Goal: Task Accomplishment & Management: Use online tool/utility

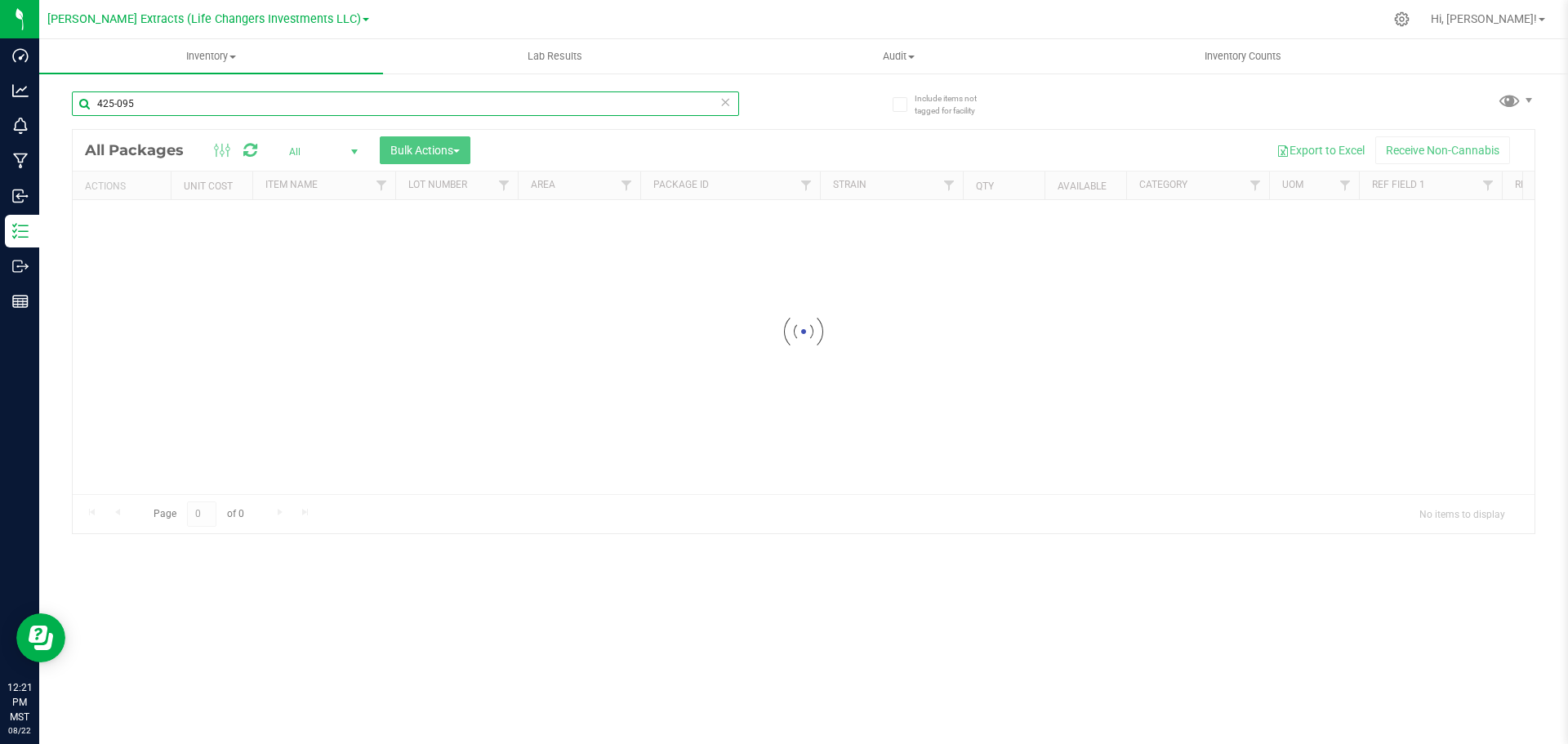
drag, startPoint x: 144, startPoint y: 104, endPoint x: 88, endPoint y: 88, distance: 58.2
click at [88, 95] on input "425-095" at bounding box center [406, 104] width 667 height 25
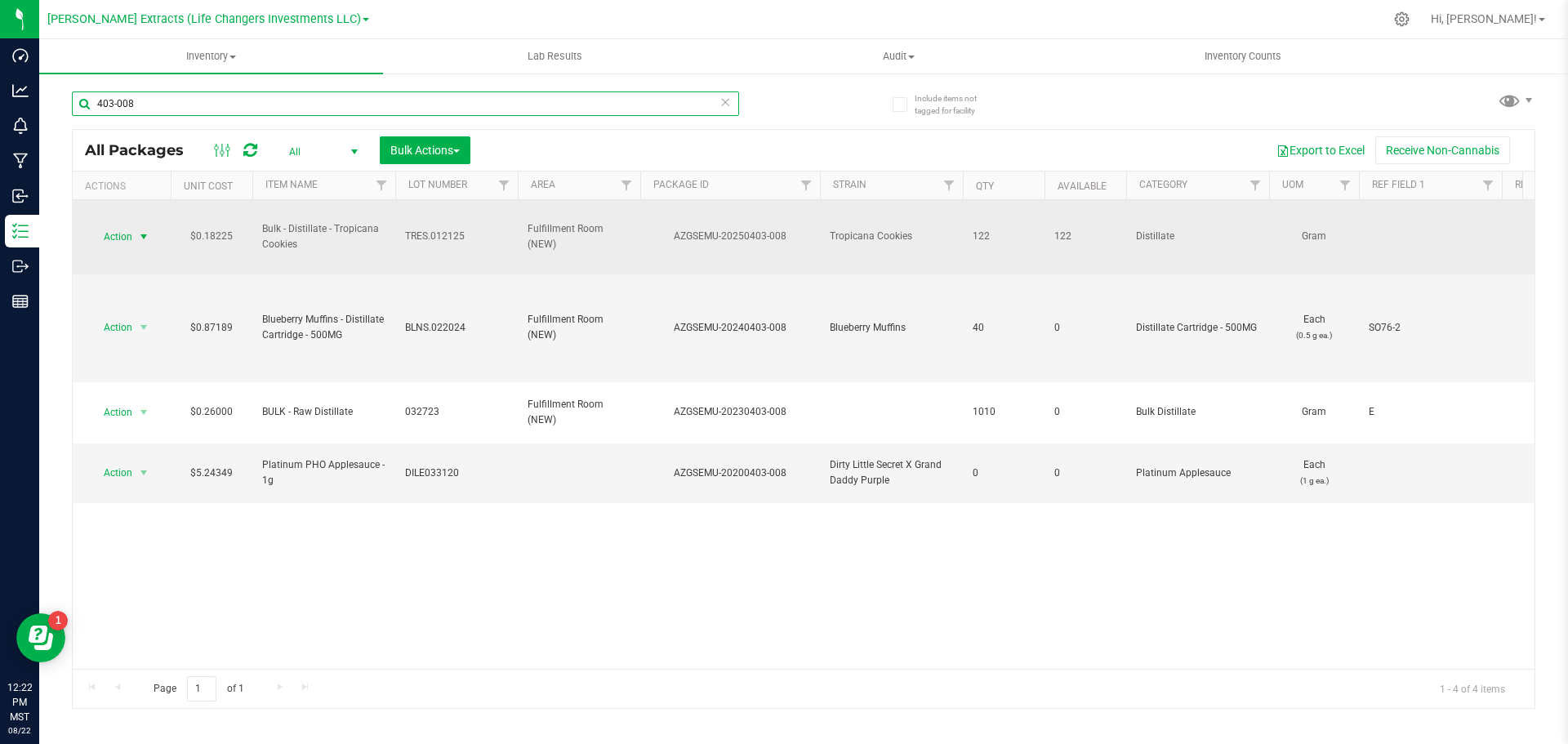
type input "403-008"
click at [128, 232] on span "Action" at bounding box center [111, 237] width 44 height 23
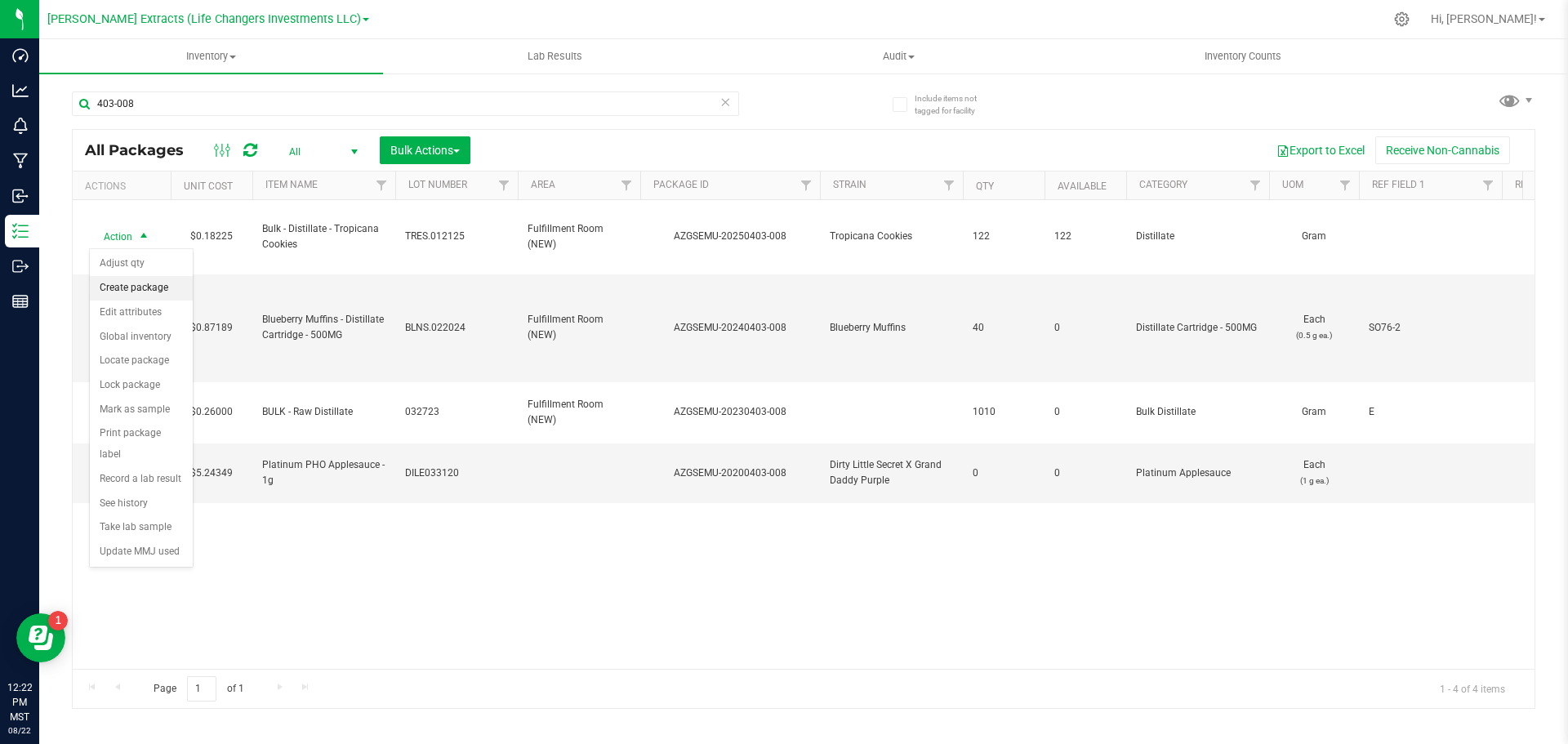
click at [149, 292] on li "Create package" at bounding box center [142, 288] width 103 height 25
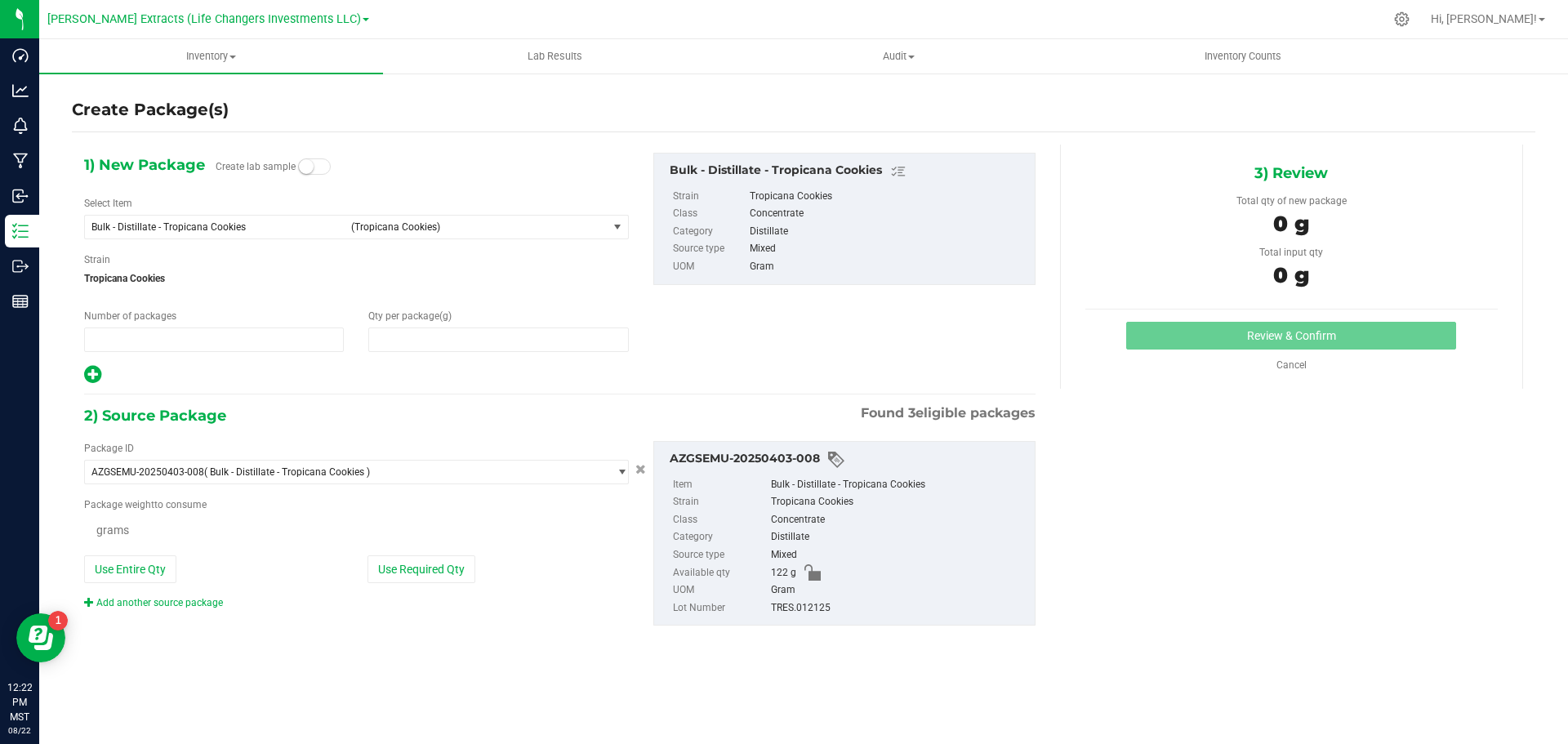
type input "1"
type input "0.0000"
click at [180, 228] on span "Bulk - Distillate - Tropicana Cookies" at bounding box center [216, 228] width 249 height 11
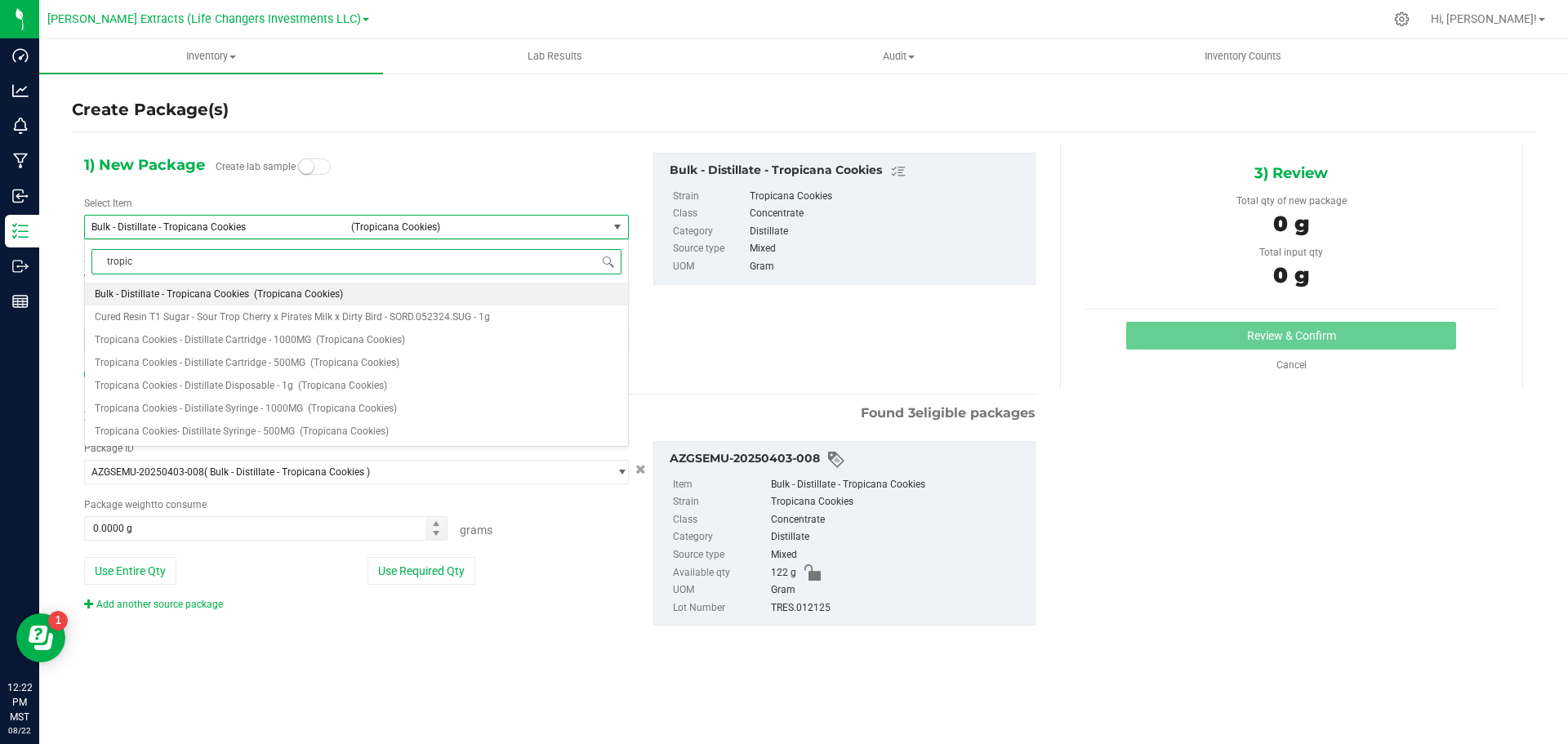
type input "tropica"
click at [292, 320] on span "Tropicana Cookies - Distillate Cartridge - 1000MG" at bounding box center [203, 317] width 217 height 11
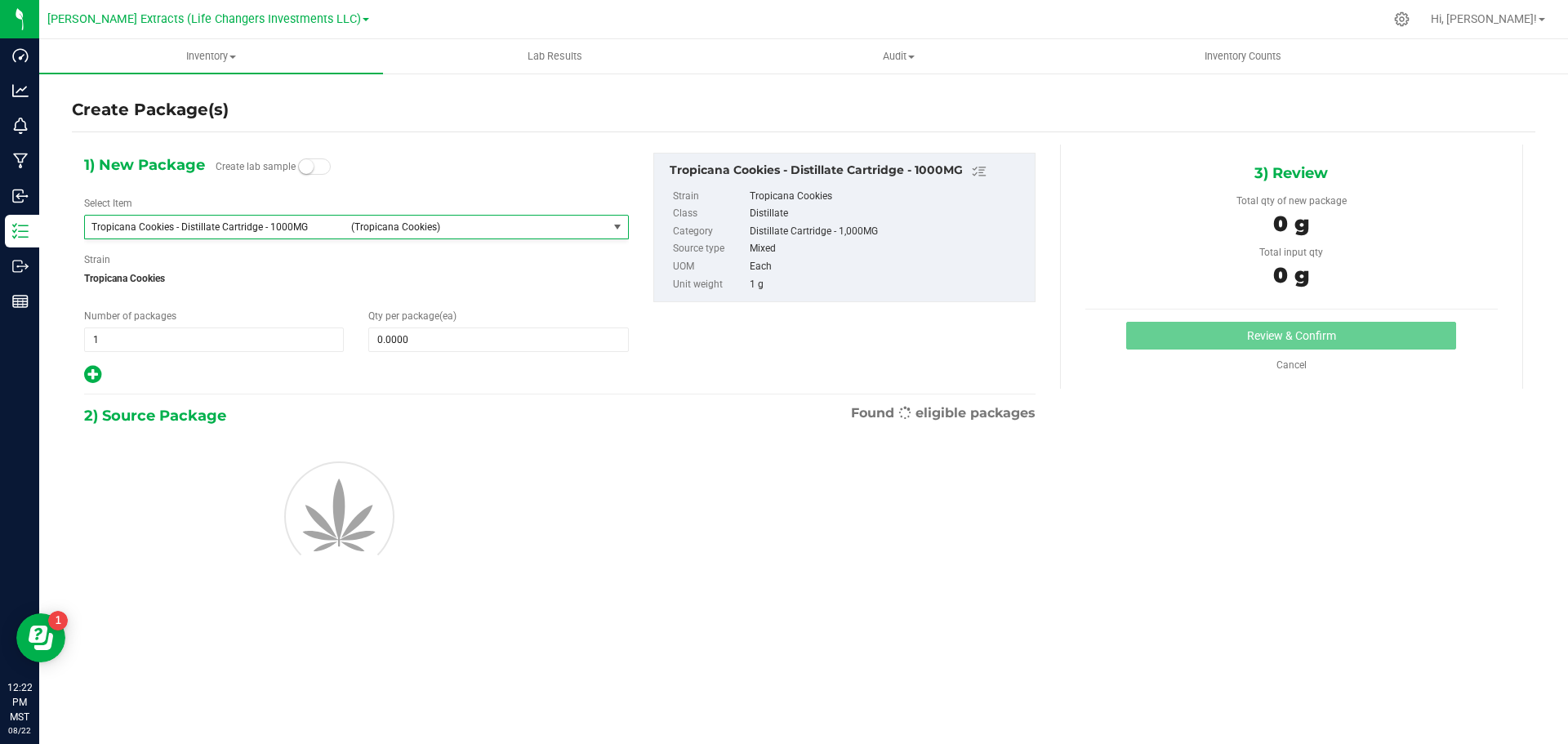
type input "0"
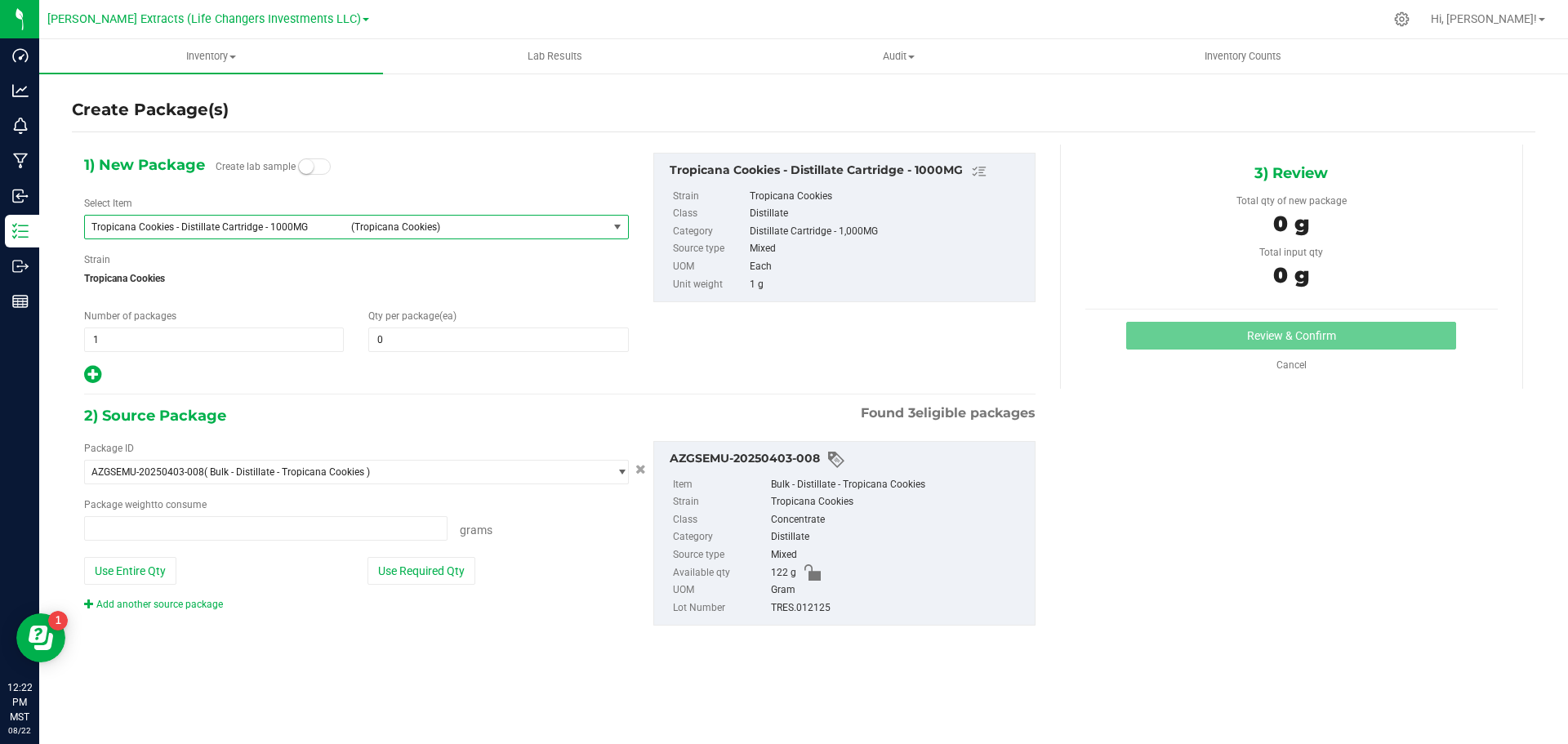
type input "0.0000 g"
click at [76, 336] on div "Number of packages 1 1" at bounding box center [213, 330] width 284 height 43
type input "4"
click at [430, 344] on input "0" at bounding box center [497, 340] width 258 height 23
type input "4"
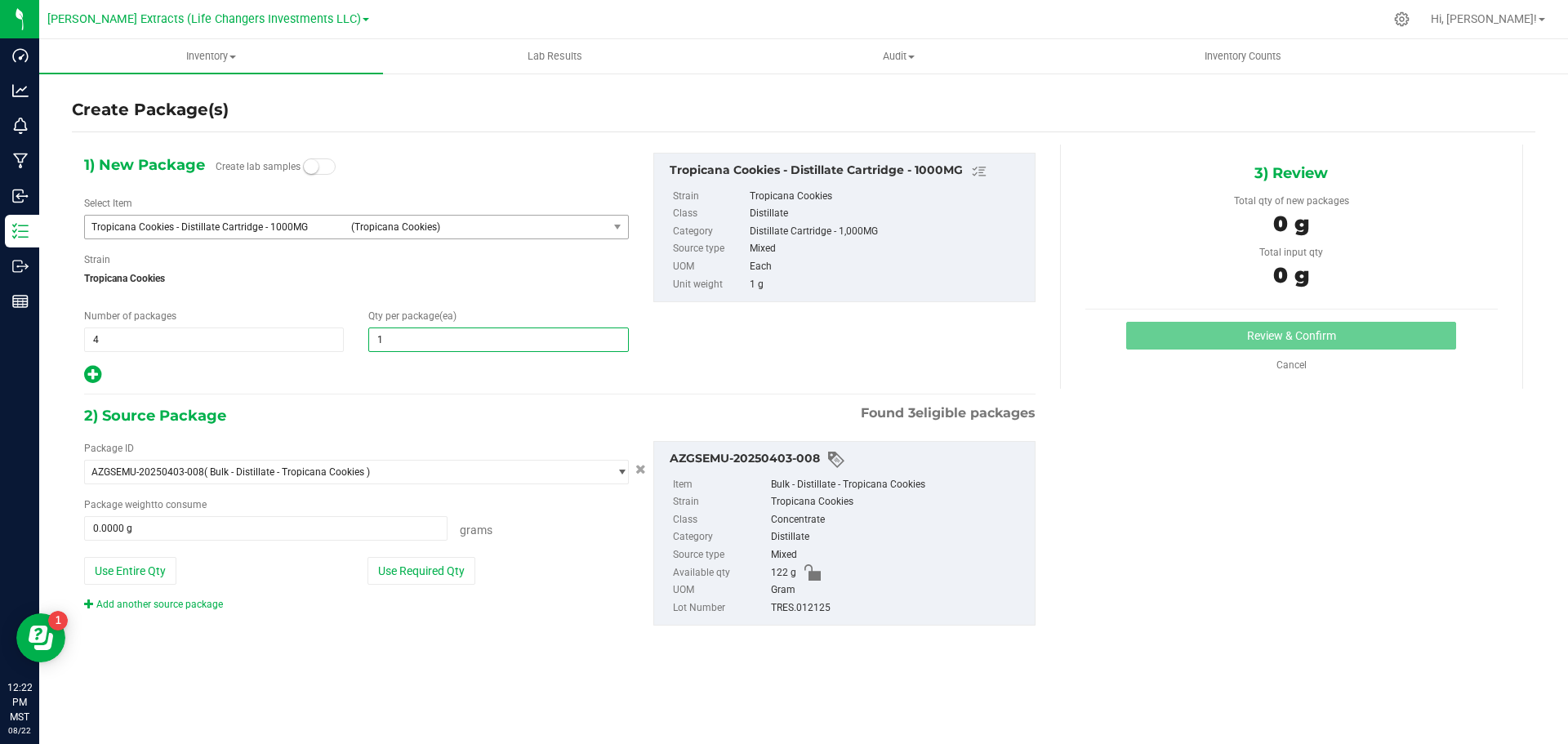
type input "15"
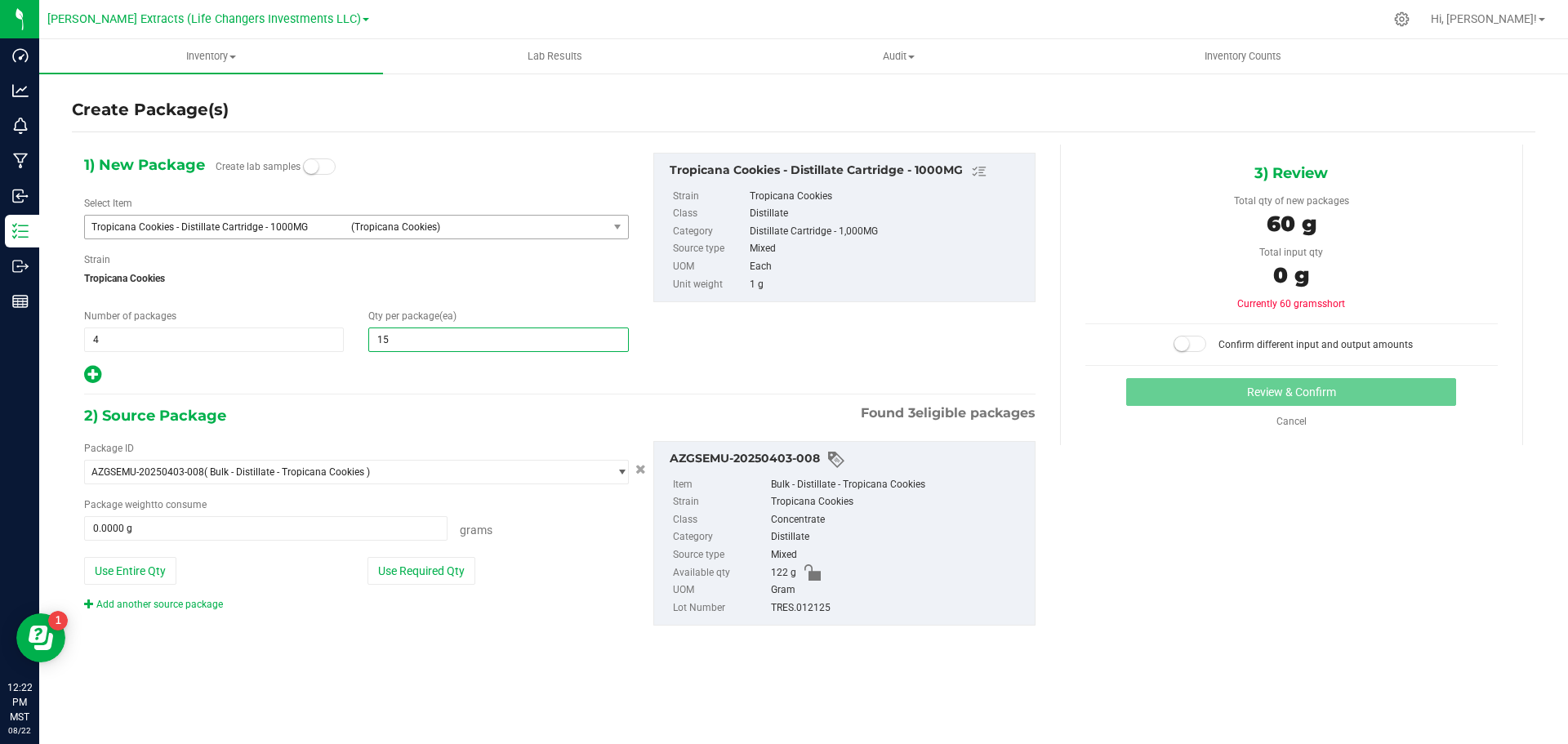
click at [92, 376] on icon at bounding box center [92, 374] width 17 height 20
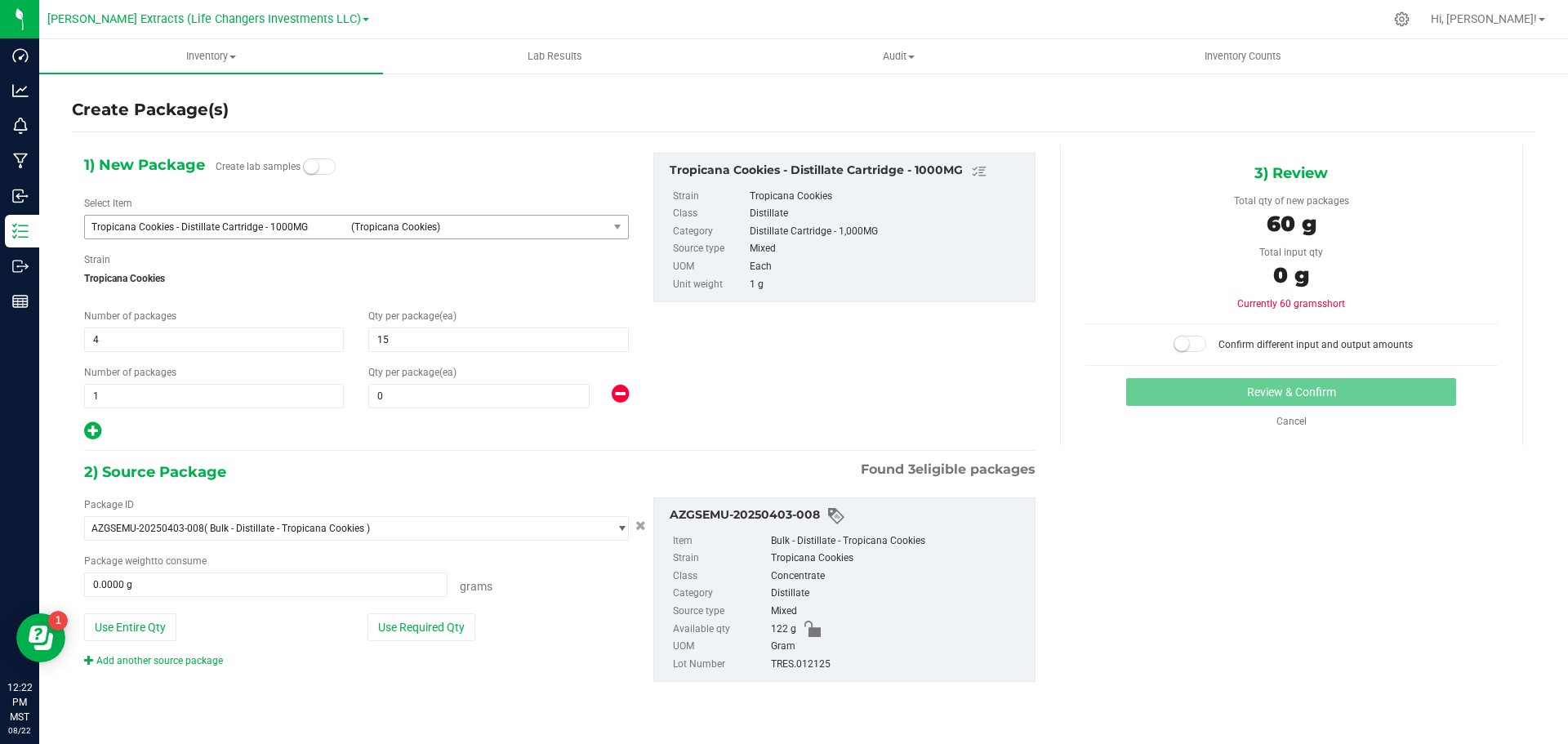
type input "15"
click at [506, 399] on span "0 0" at bounding box center [478, 396] width 222 height 25
type input "10"
drag, startPoint x: 436, startPoint y: 623, endPoint x: 688, endPoint y: 550, distance: 262.4
click at [436, 623] on button "Use Required Qty" at bounding box center [421, 628] width 108 height 28
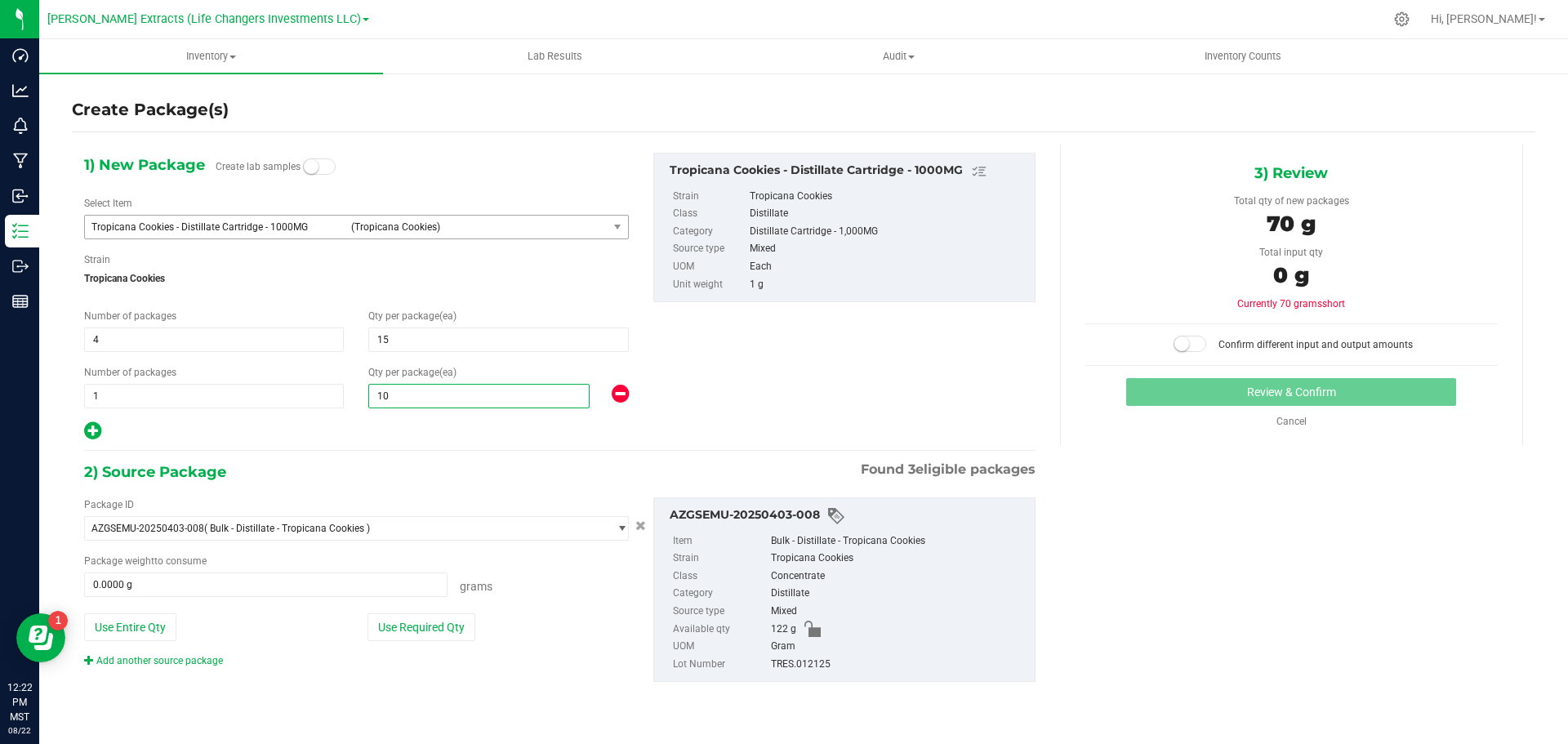
type input "10"
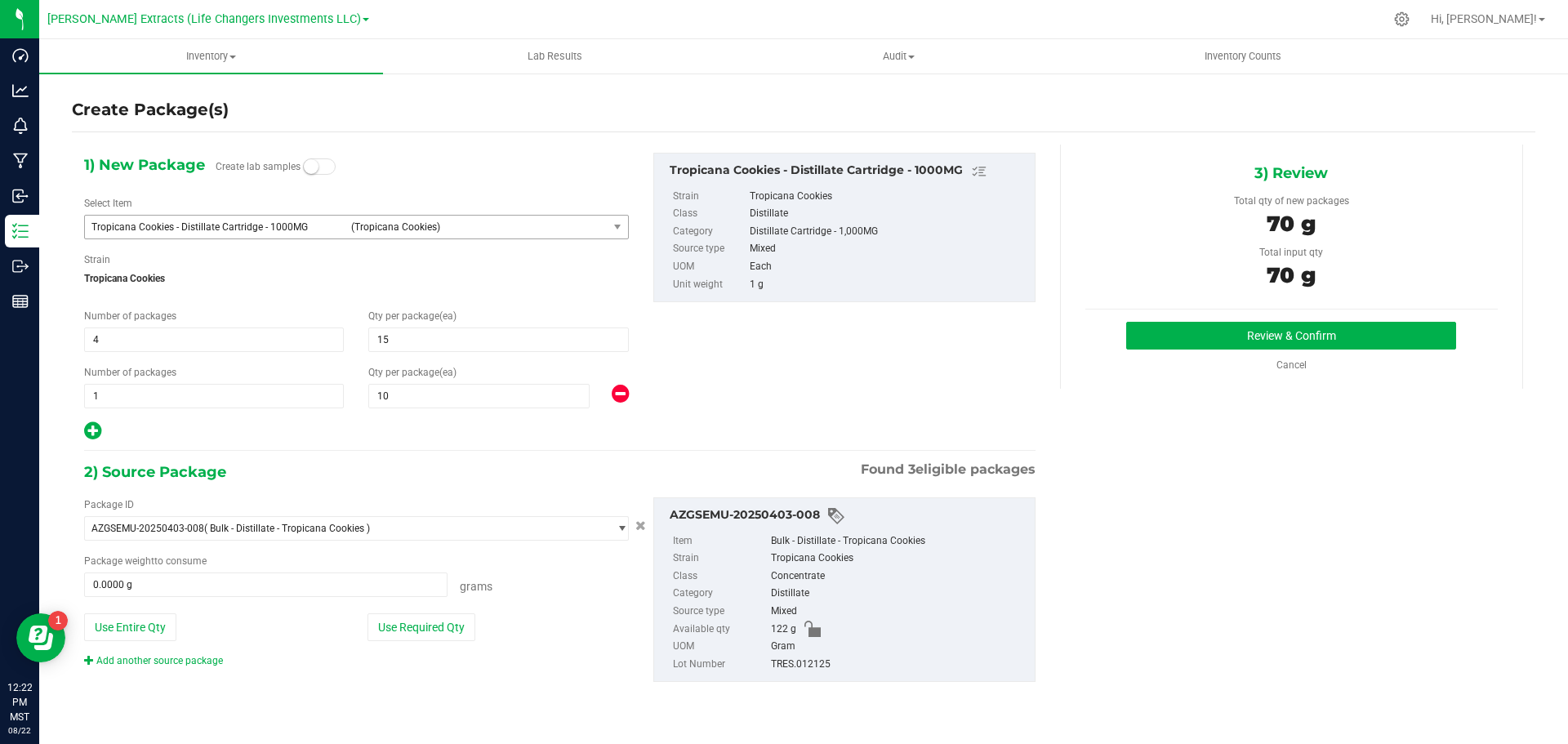
type input "70.0000 g"
click at [1254, 341] on button "Review & Confirm" at bounding box center [1291, 336] width 330 height 28
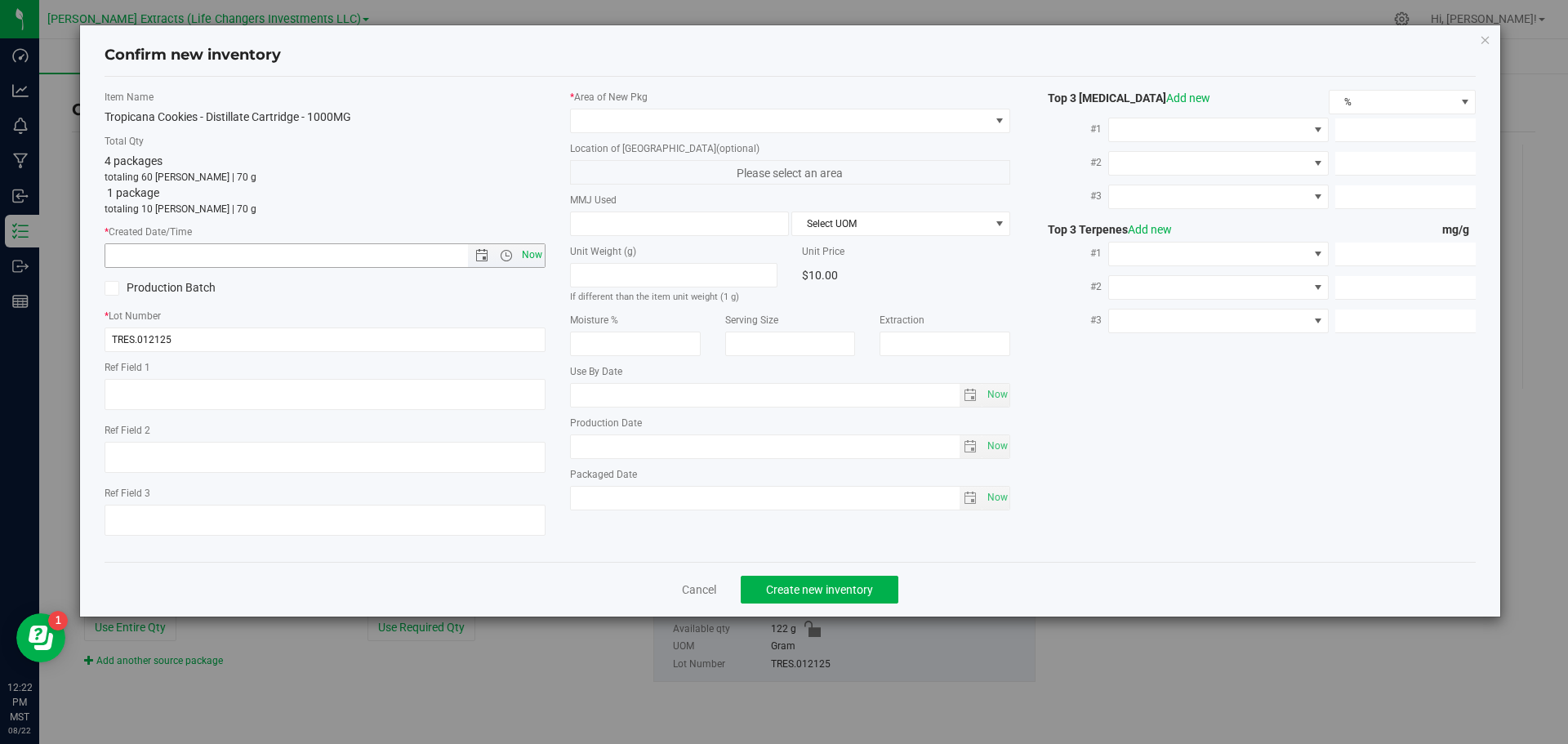
click at [532, 252] on span "Now" at bounding box center [532, 255] width 28 height 24
type input "[DATE] 12:22 PM"
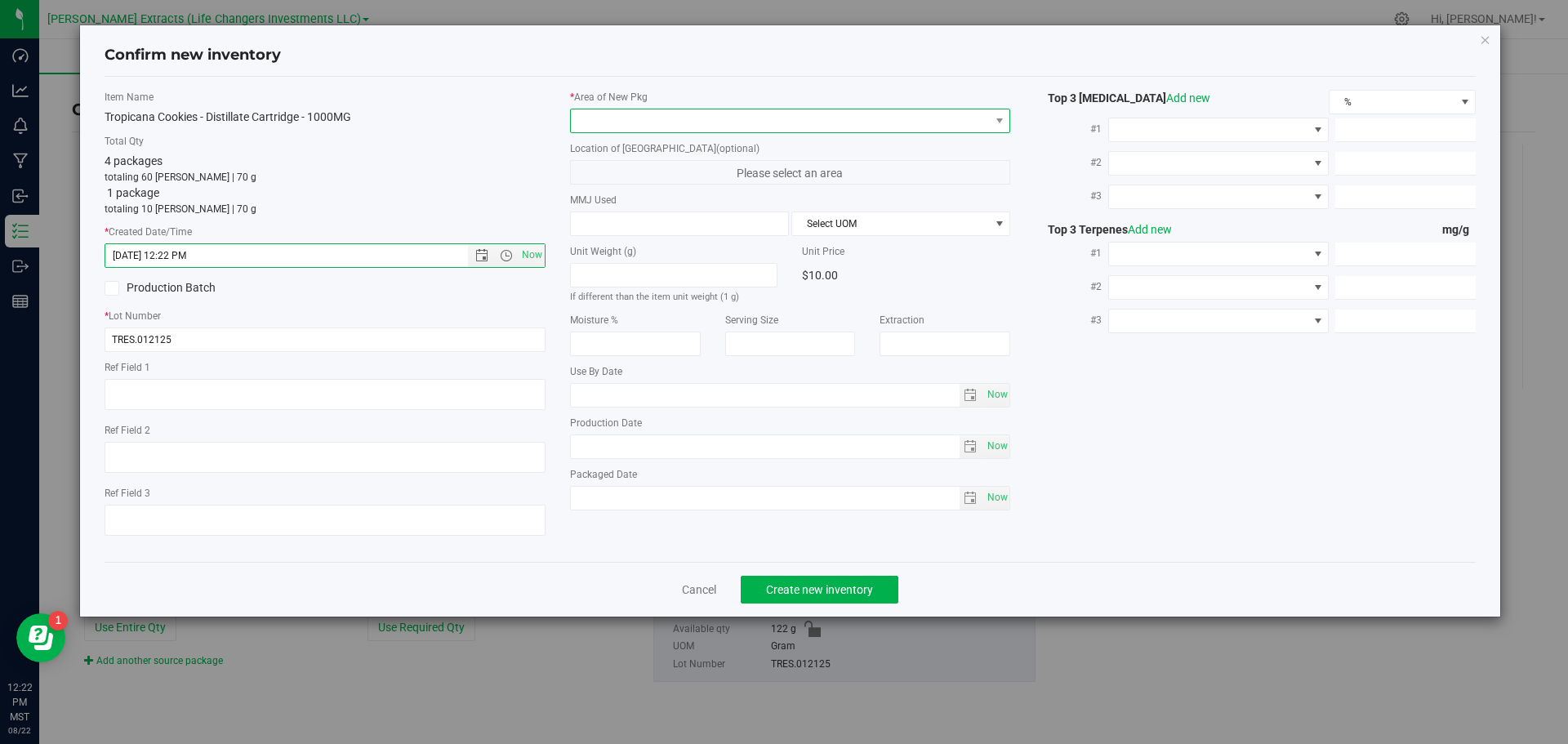
click at [621, 114] on span at bounding box center [780, 121] width 419 height 23
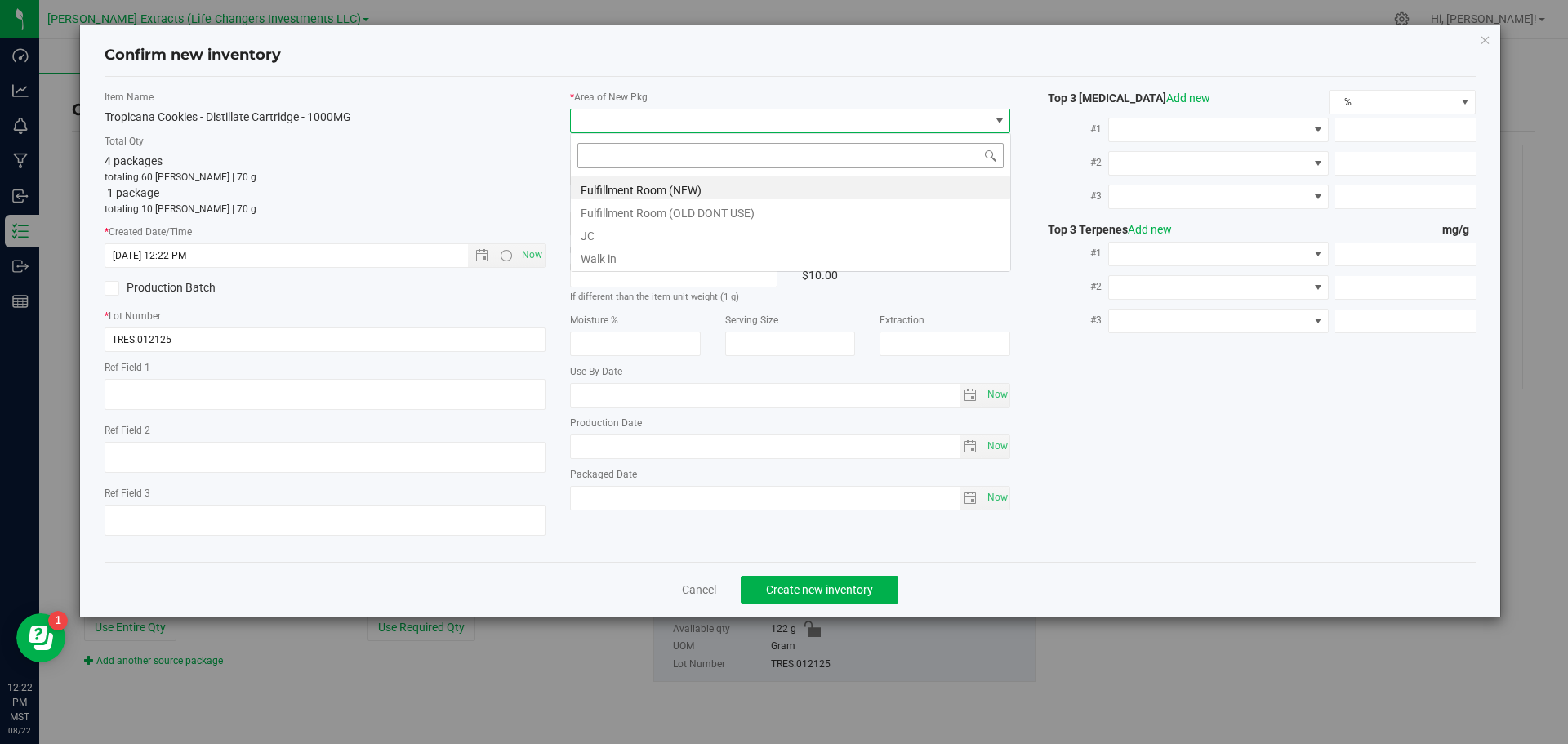
scroll to position [25, 441]
click at [618, 190] on li "Fulfillment Room (NEW)" at bounding box center [790, 188] width 439 height 23
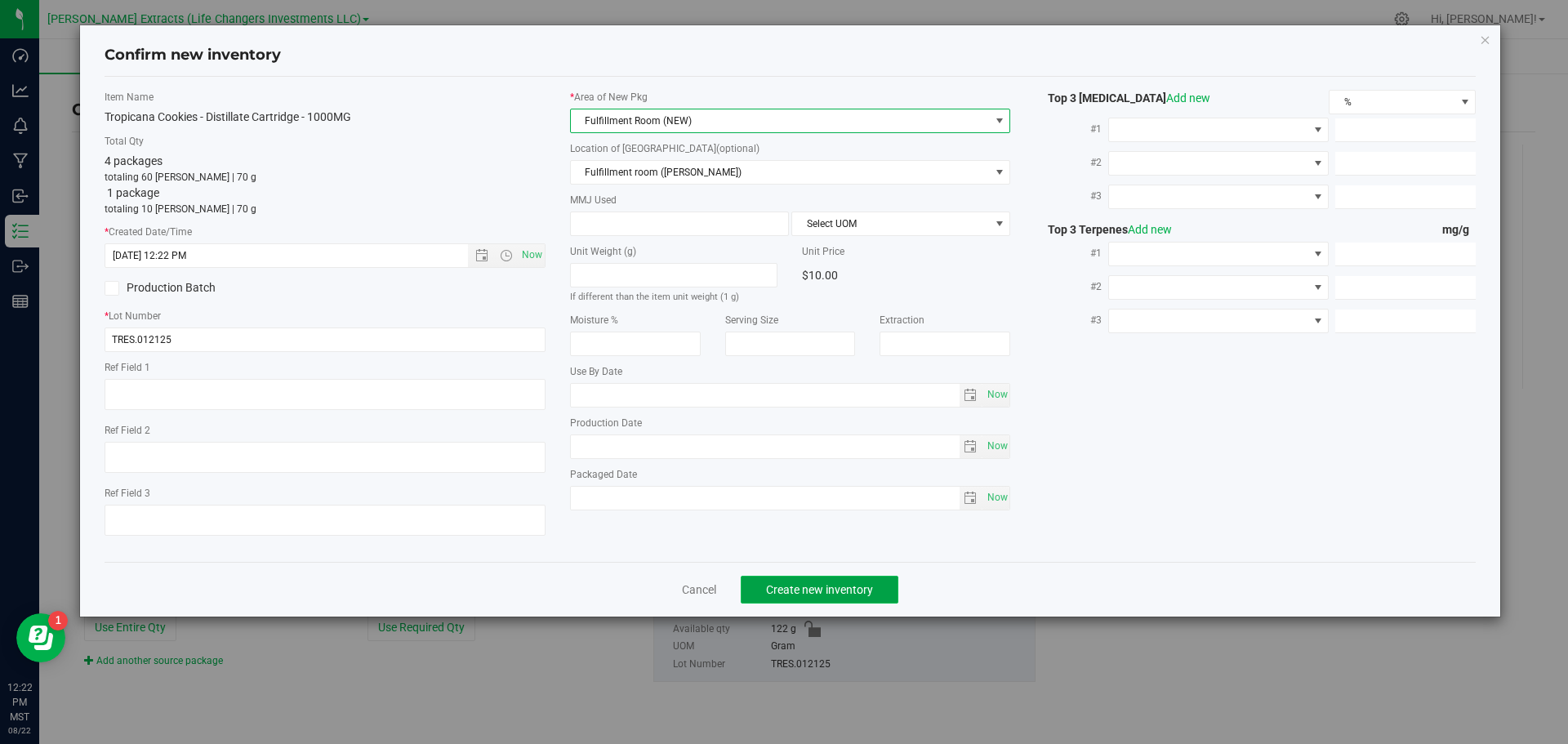
click at [829, 588] on span "Create new inventory" at bounding box center [819, 590] width 107 height 13
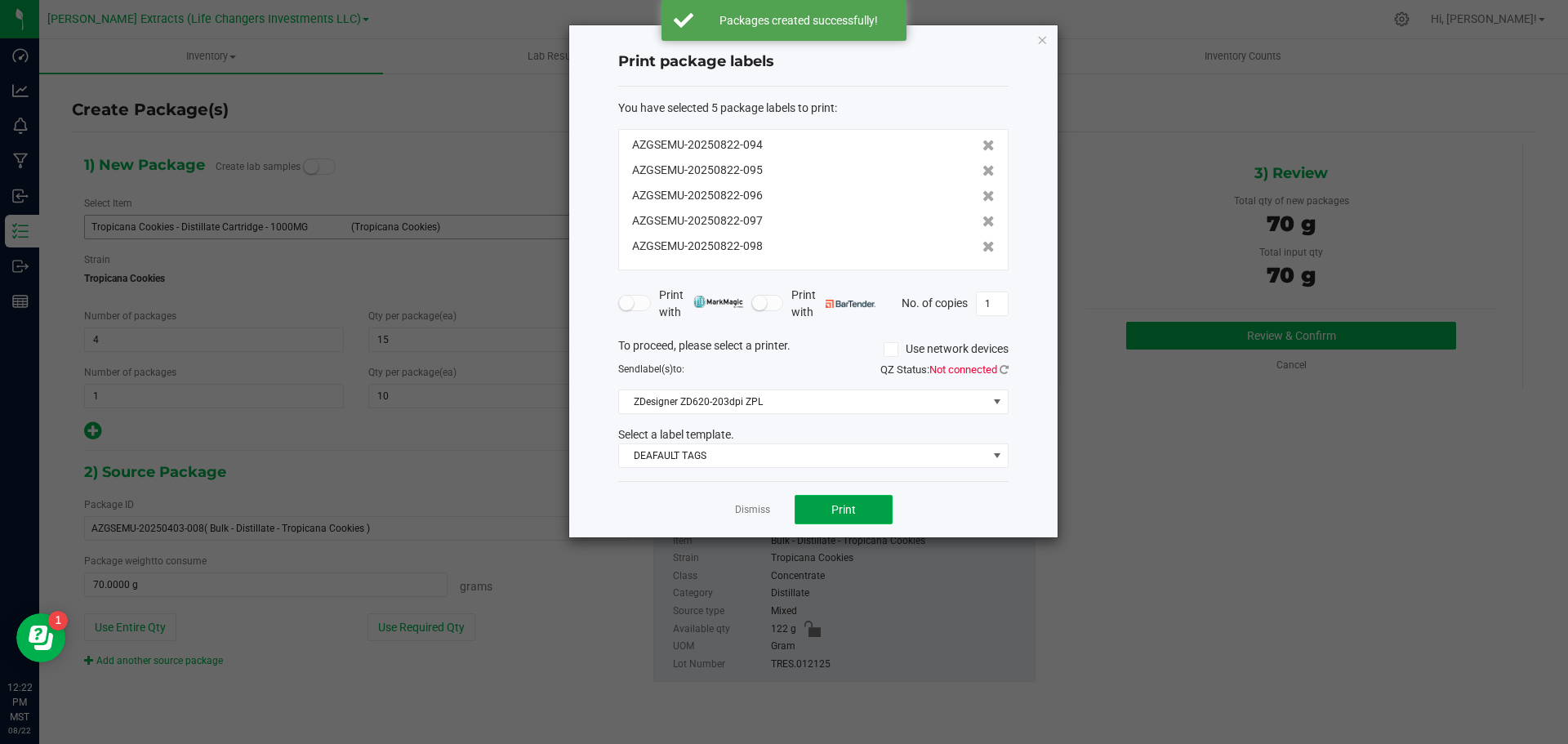
click at [860, 514] on button "Print" at bounding box center [843, 510] width 98 height 29
click at [1042, 35] on icon "button" at bounding box center [1042, 39] width 11 height 20
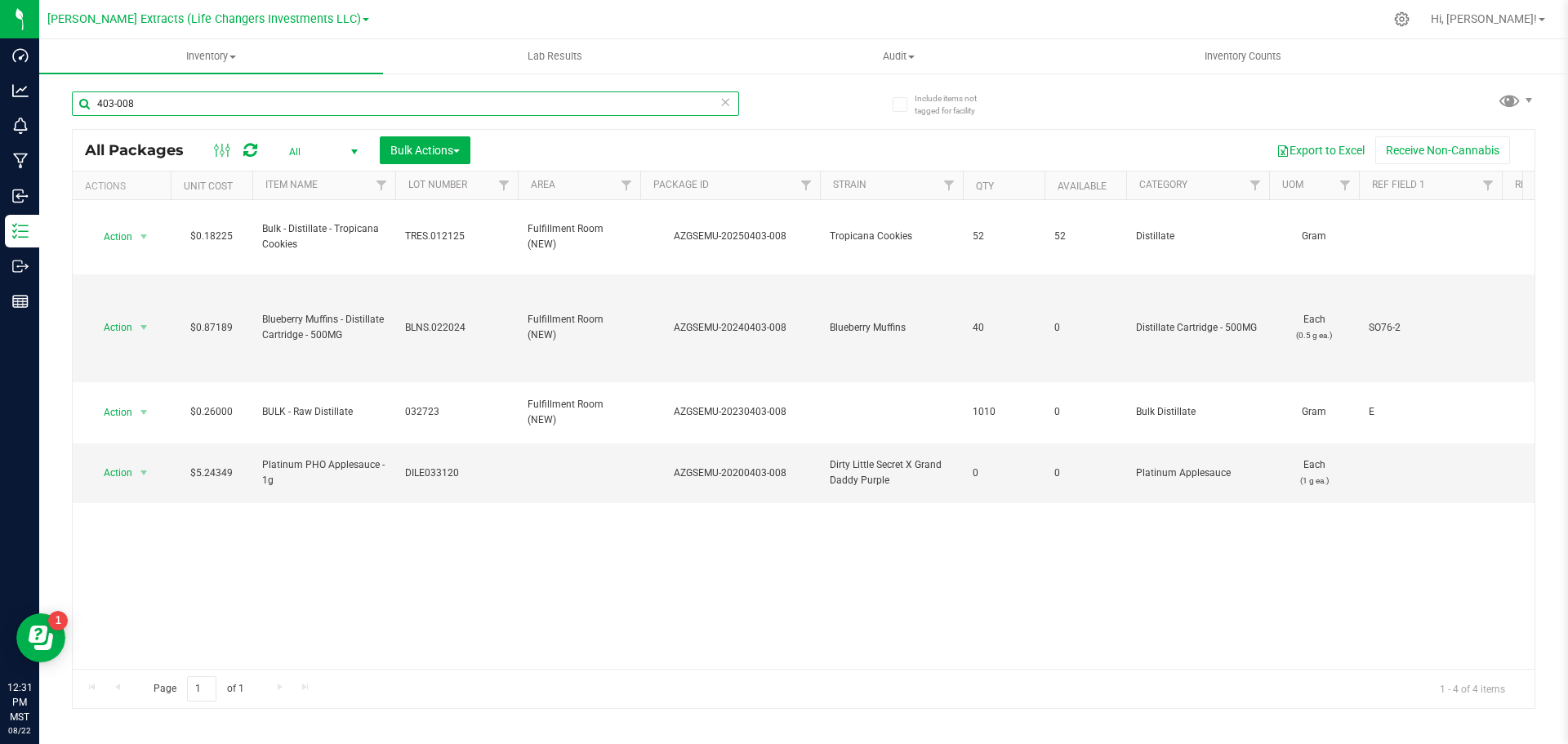
drag, startPoint x: 139, startPoint y: 101, endPoint x: 87, endPoint y: 110, distance: 52.8
click at [87, 110] on input "403-008" at bounding box center [406, 104] width 667 height 25
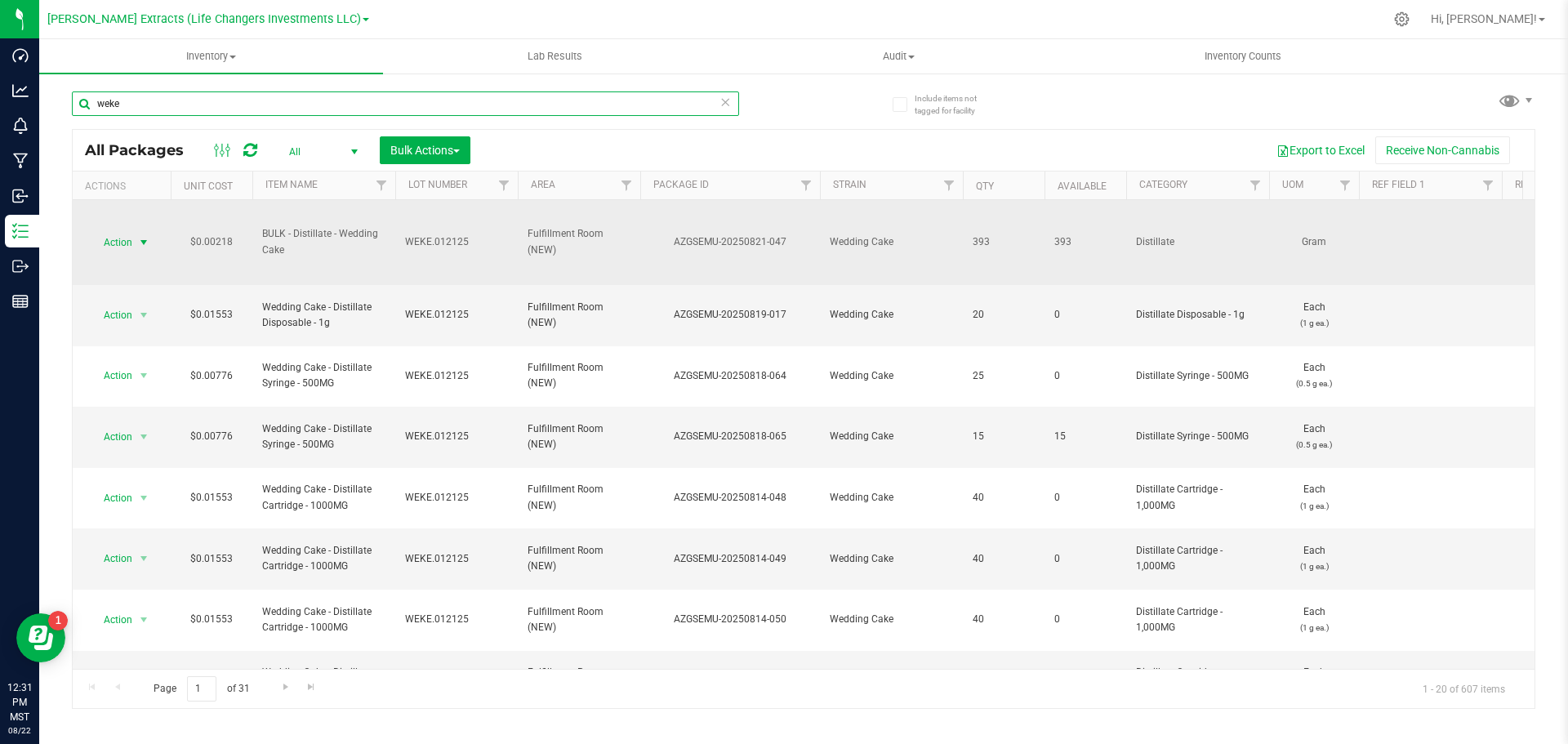
type input "weke"
click at [133, 240] on span "Action" at bounding box center [122, 242] width 65 height 23
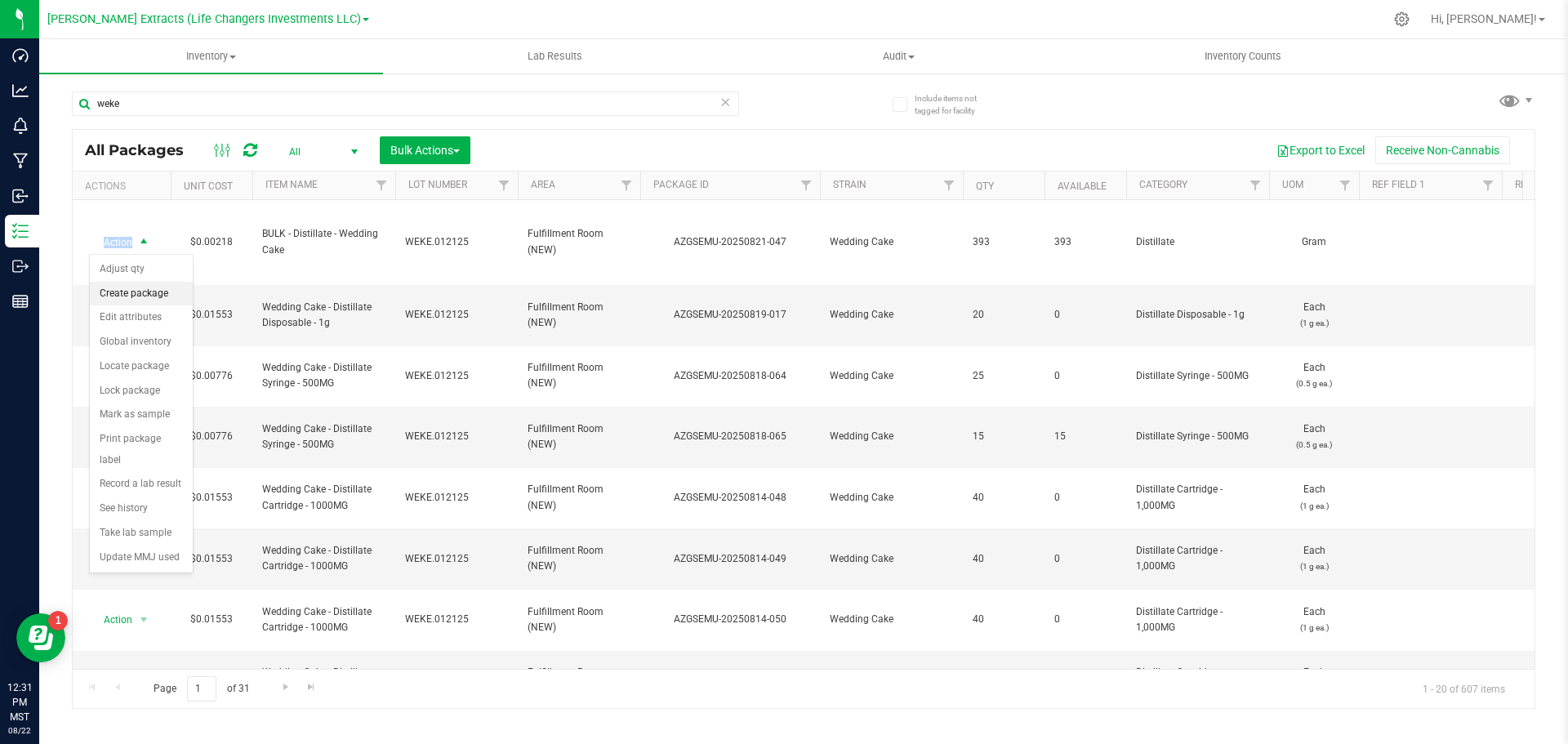
click at [149, 291] on li "Create package" at bounding box center [142, 294] width 103 height 25
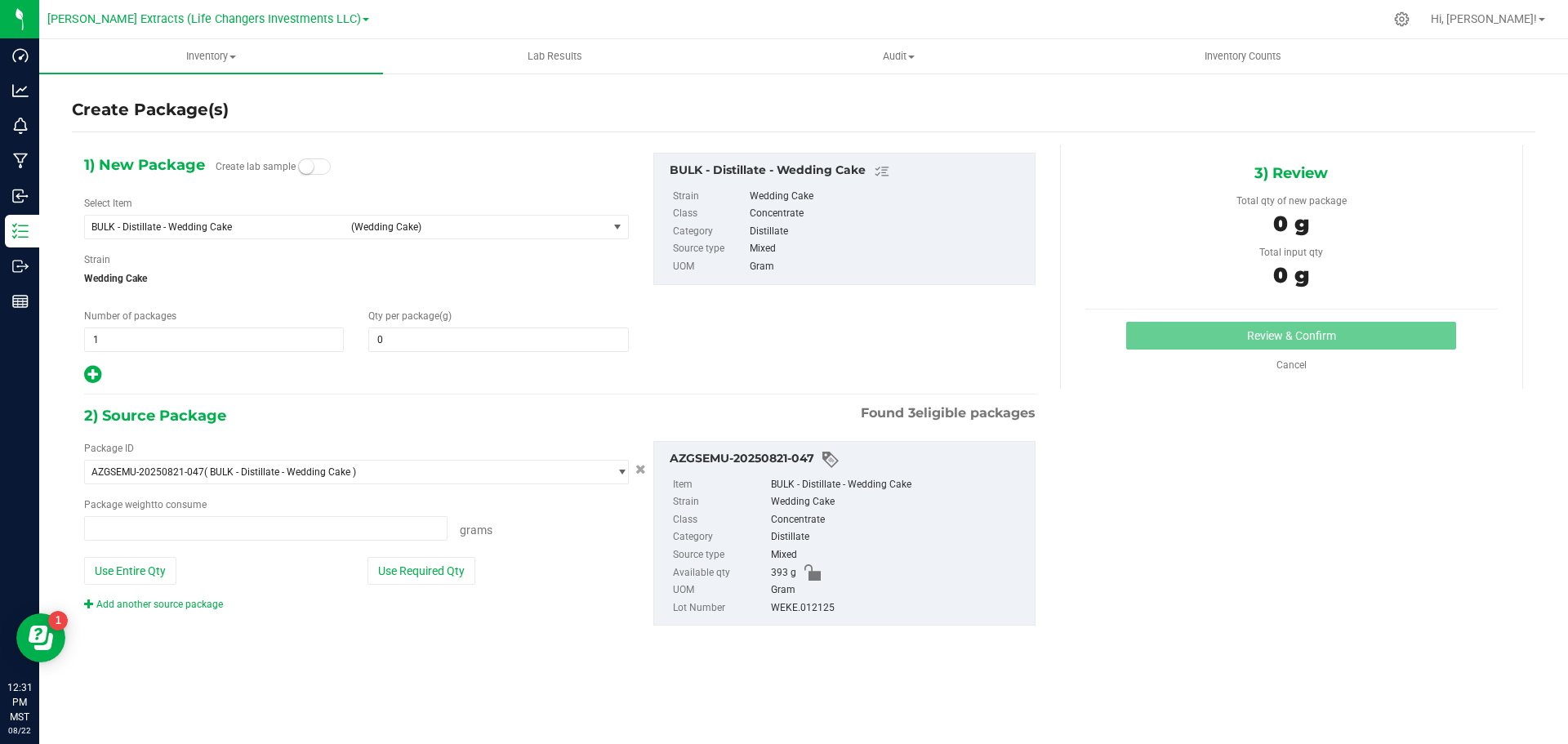
type input "0.0000"
type input "0.0000 g"
click at [229, 229] on span "BULK - Distillate - Wedding Cake" at bounding box center [216, 228] width 249 height 11
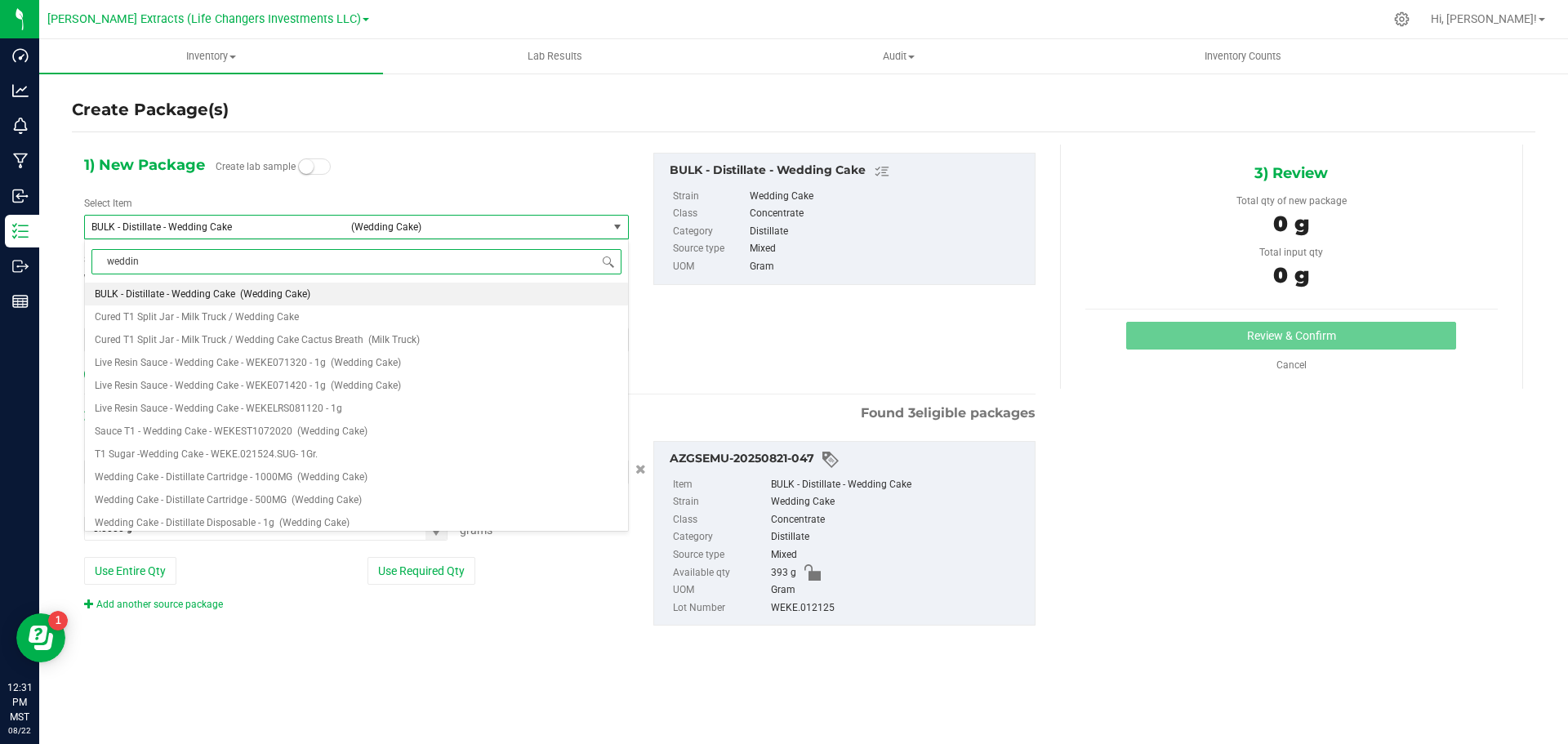
type input "wedding"
click at [249, 479] on span "Wedding Cake - Distillate Cartridge - 1000MG" at bounding box center [194, 477] width 198 height 11
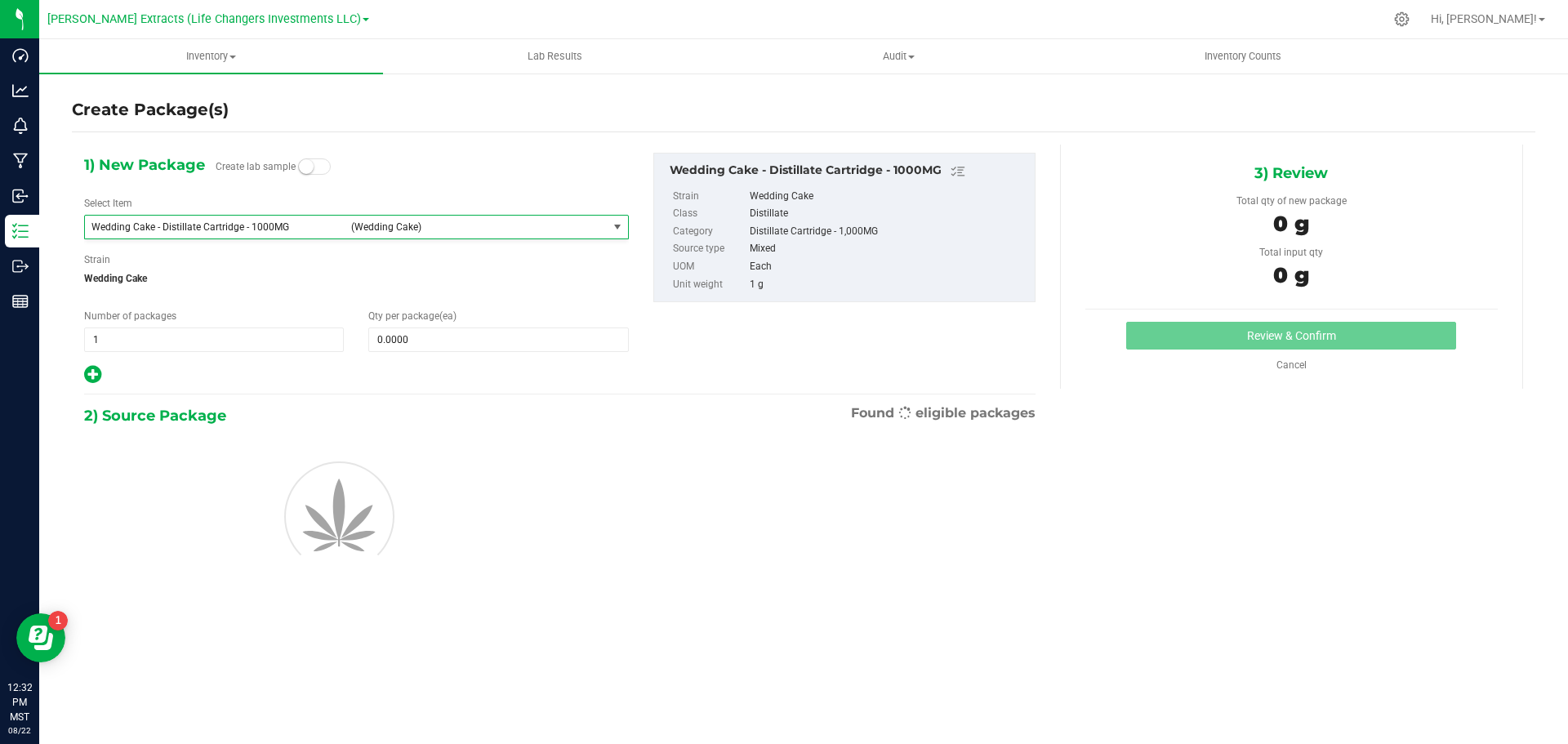
type input "0"
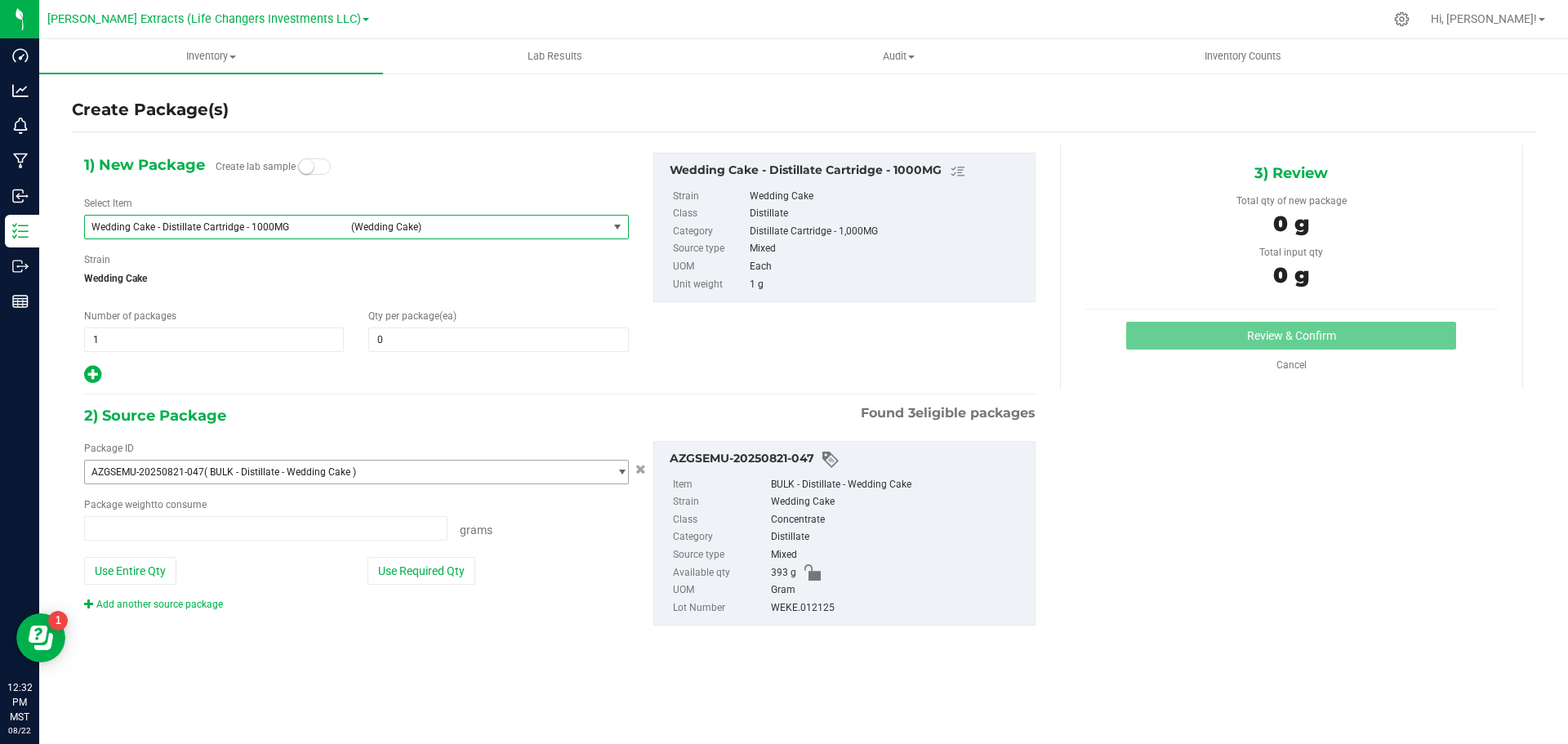
type input "0.0000 g"
drag, startPoint x: 392, startPoint y: 338, endPoint x: 382, endPoint y: 337, distance: 10.0
click at [382, 337] on span at bounding box center [497, 340] width 259 height 25
type input "15"
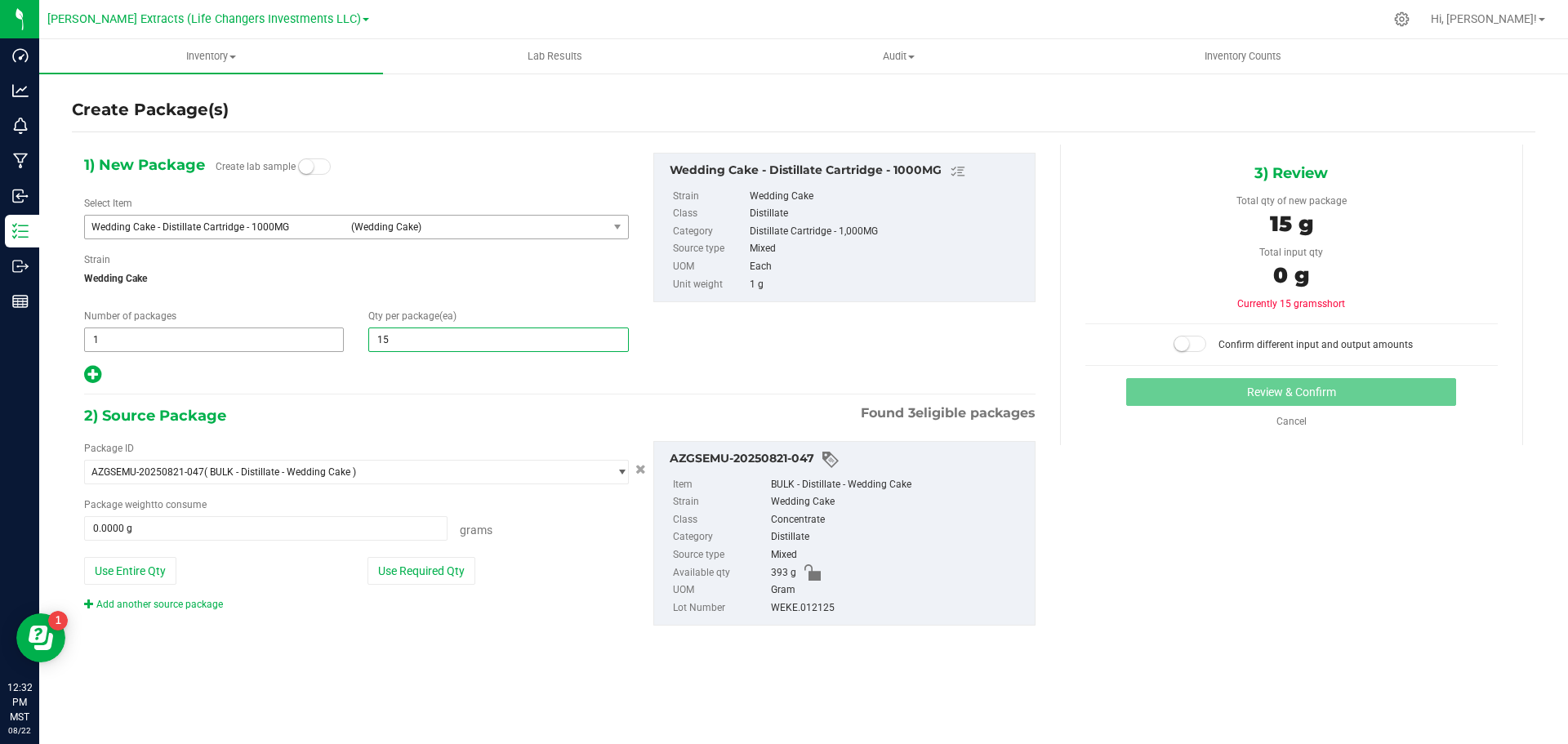
type input "15"
drag, startPoint x: 89, startPoint y: 337, endPoint x: 100, endPoint y: 339, distance: 11.2
click at [89, 337] on span "1 1" at bounding box center [213, 340] width 259 height 25
drag, startPoint x: 110, startPoint y: 339, endPoint x: 82, endPoint y: 339, distance: 28.0
click at [82, 339] on div "Number of packages 1 1" at bounding box center [213, 330] width 284 height 43
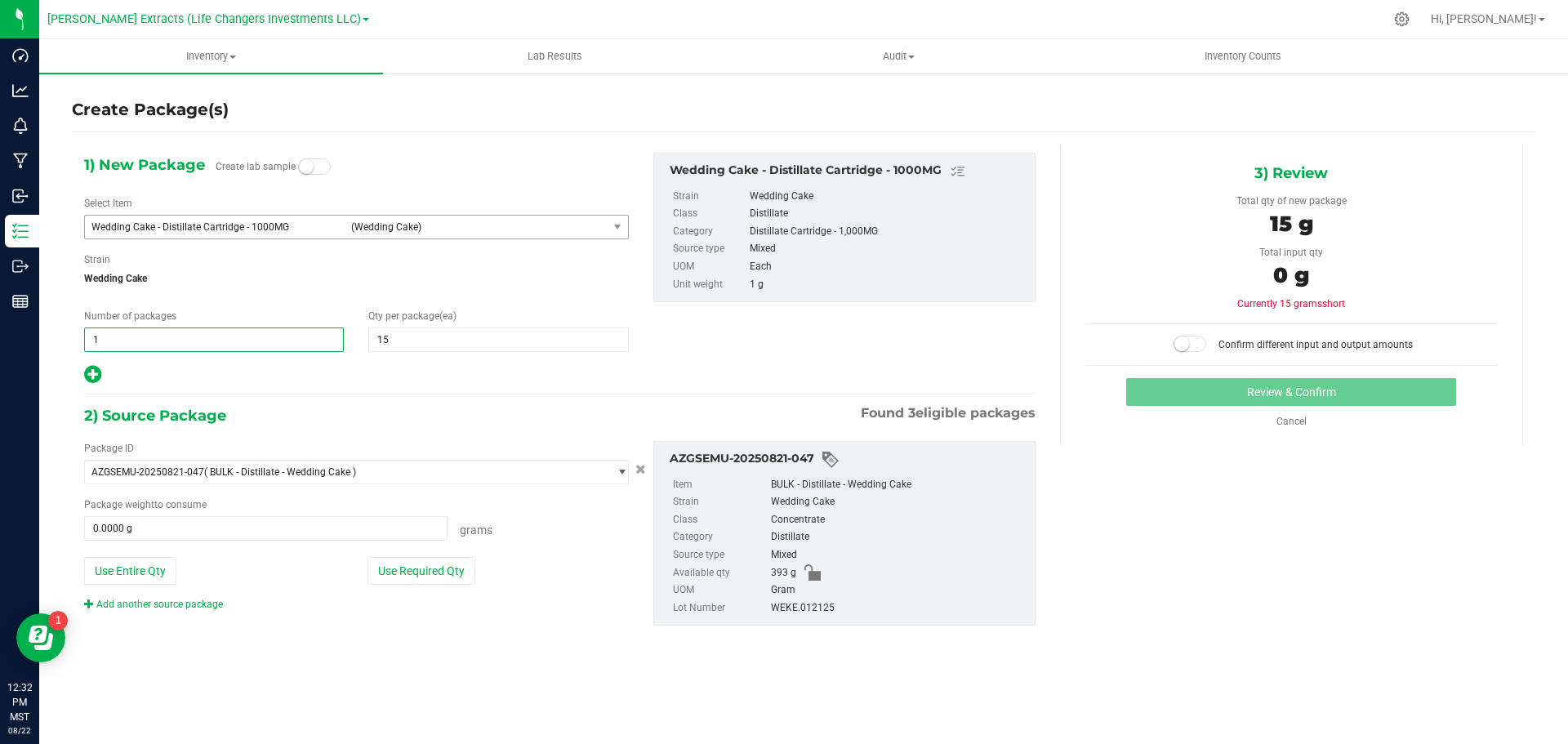
type input "2"
click at [93, 376] on icon at bounding box center [92, 374] width 17 height 20
type input "2"
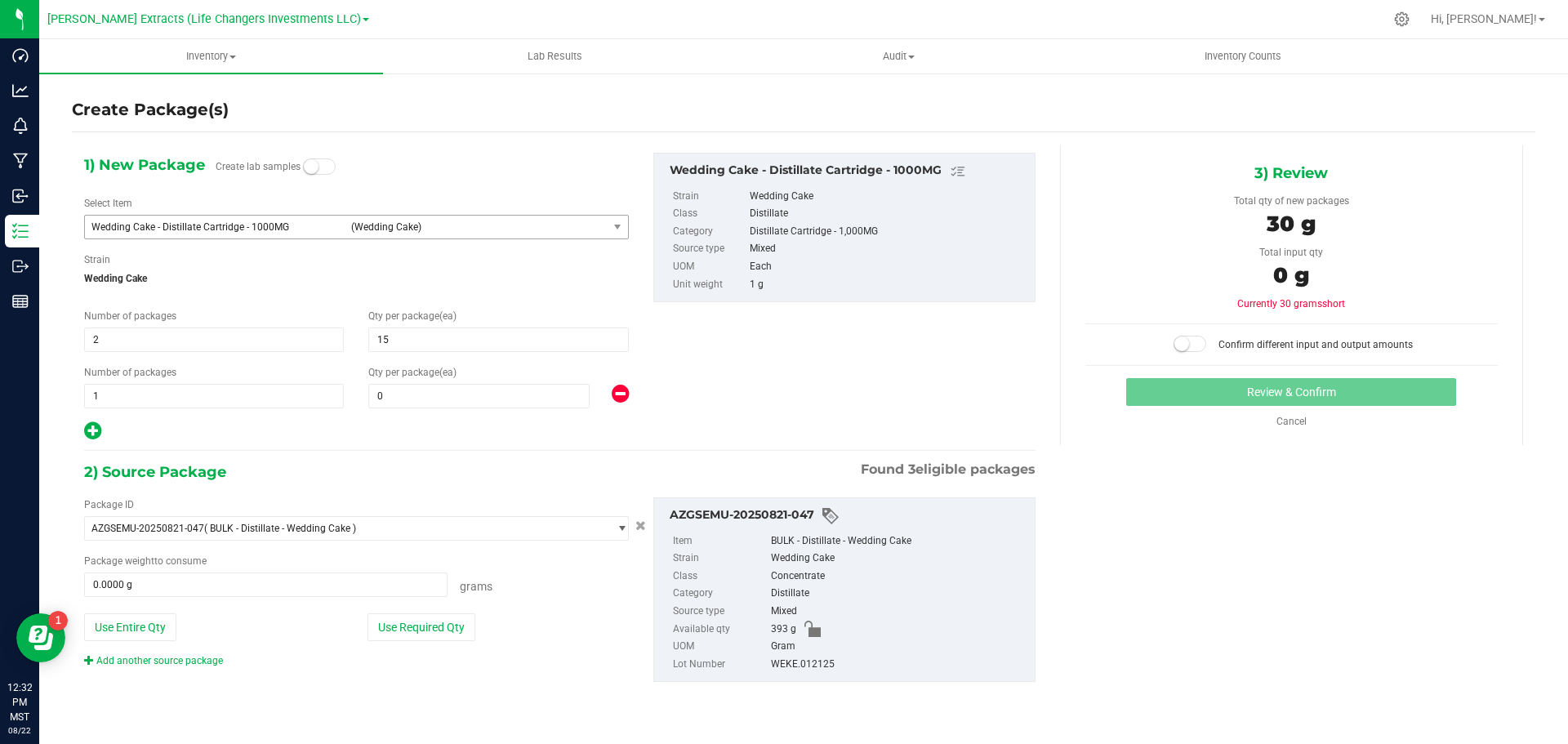
type input "15"
type input "0"
click at [510, 400] on span "0 0" at bounding box center [478, 396] width 222 height 25
type input "10"
click at [90, 430] on icon at bounding box center [92, 431] width 17 height 20
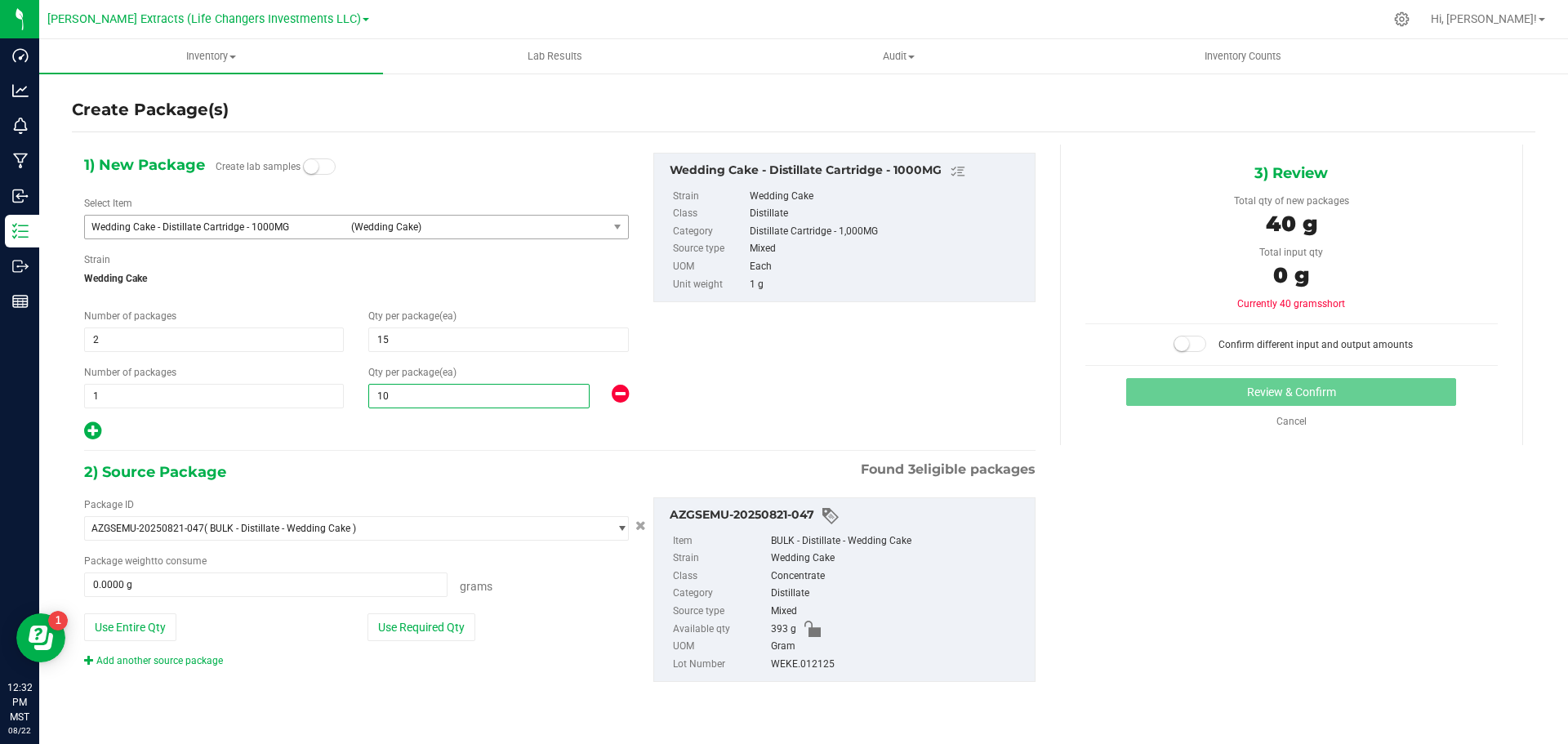
type input "10"
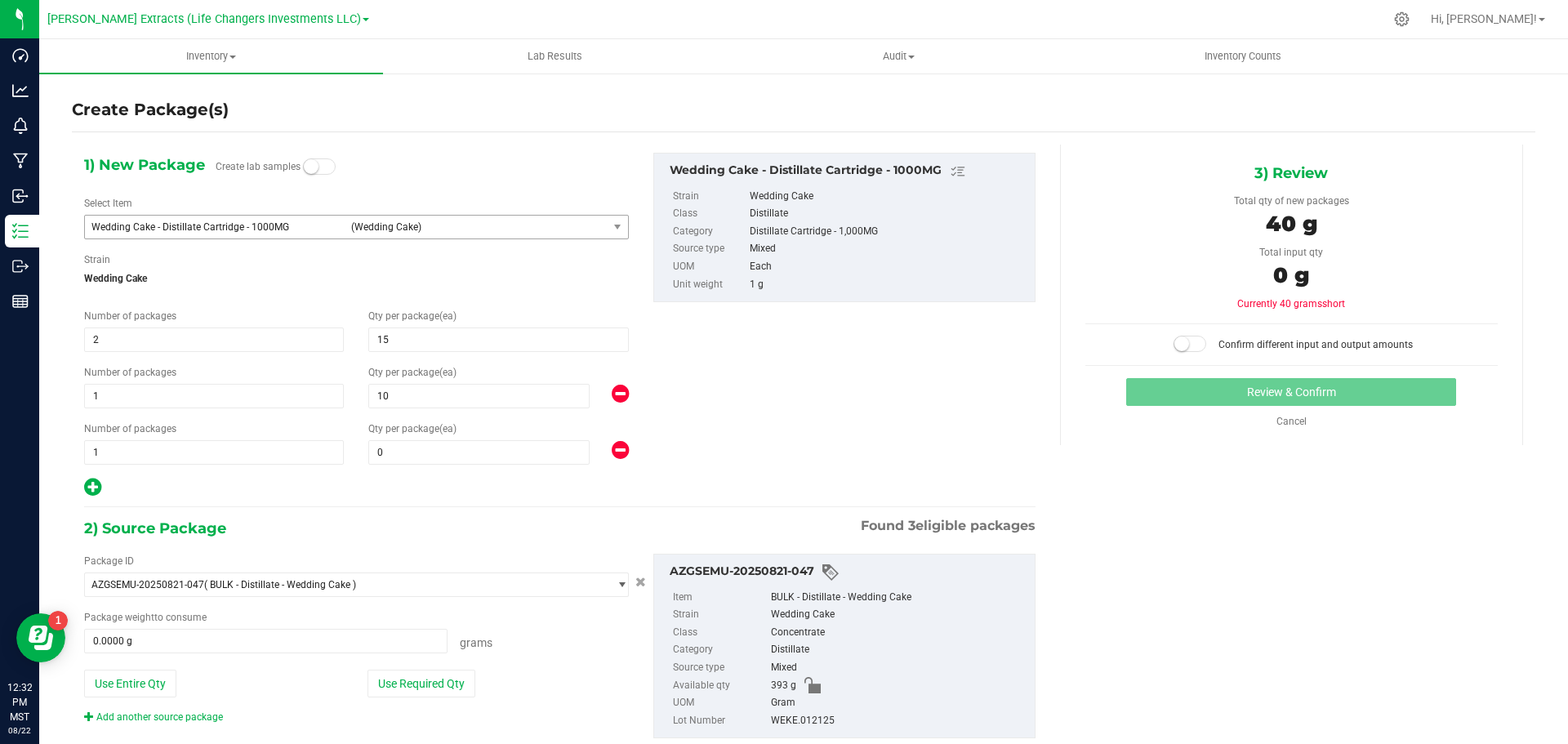
type input "15"
type input "10"
type input "0"
click at [71, 451] on div "Create Package(s) 1) New Package Create lab samples Select Item Wedding Cake - …" at bounding box center [803, 327] width 1529 height 511
type input "4"
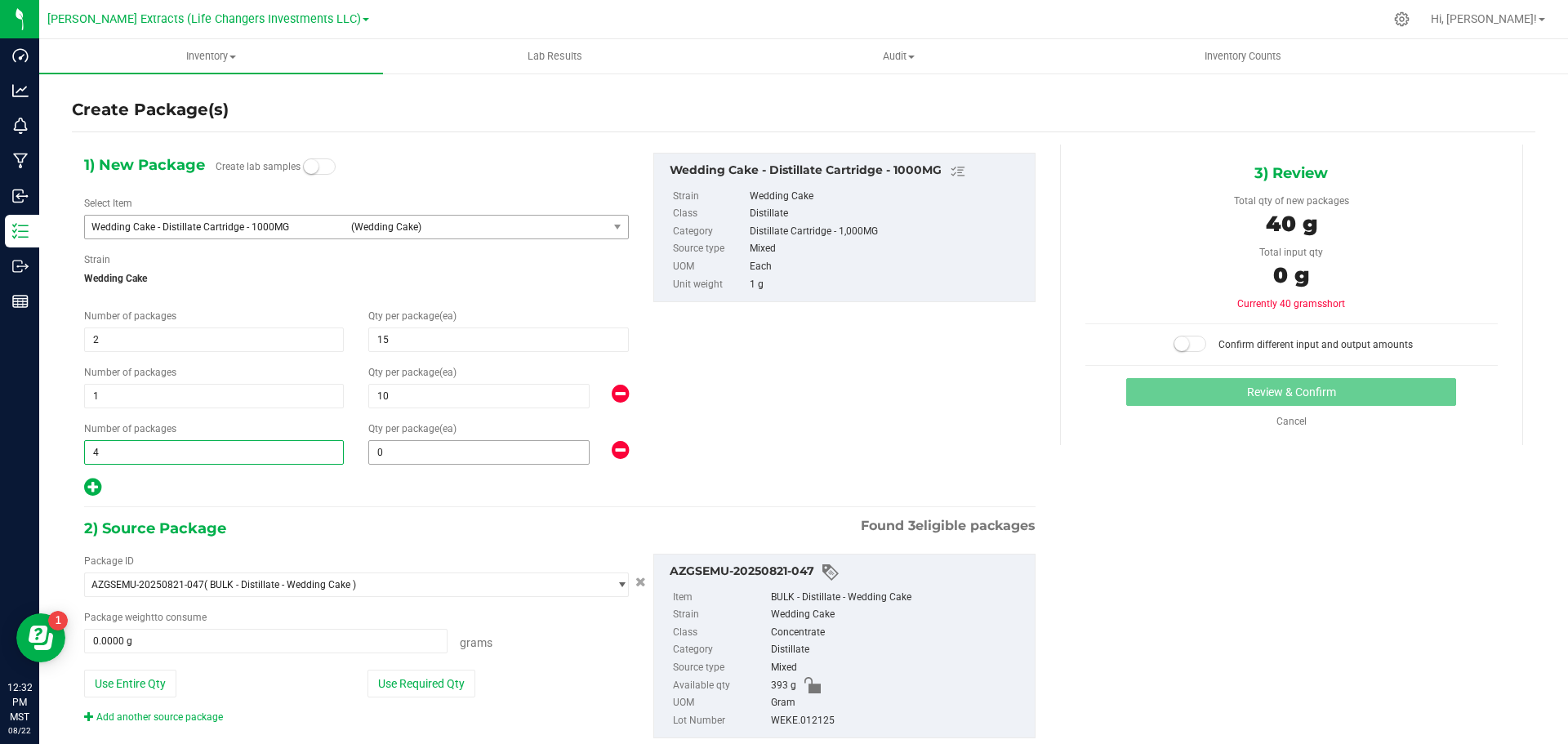
type input "4"
drag, startPoint x: 411, startPoint y: 459, endPoint x: 353, endPoint y: 458, distance: 58.0
click at [356, 458] on div "Qty per package (ea)" at bounding box center [497, 443] width 284 height 43
type input "20"
click at [744, 466] on div "1) New Package Create lab samples Select Item Wedding Cake - Distillate Cartrid…" at bounding box center [559, 326] width 976 height 345
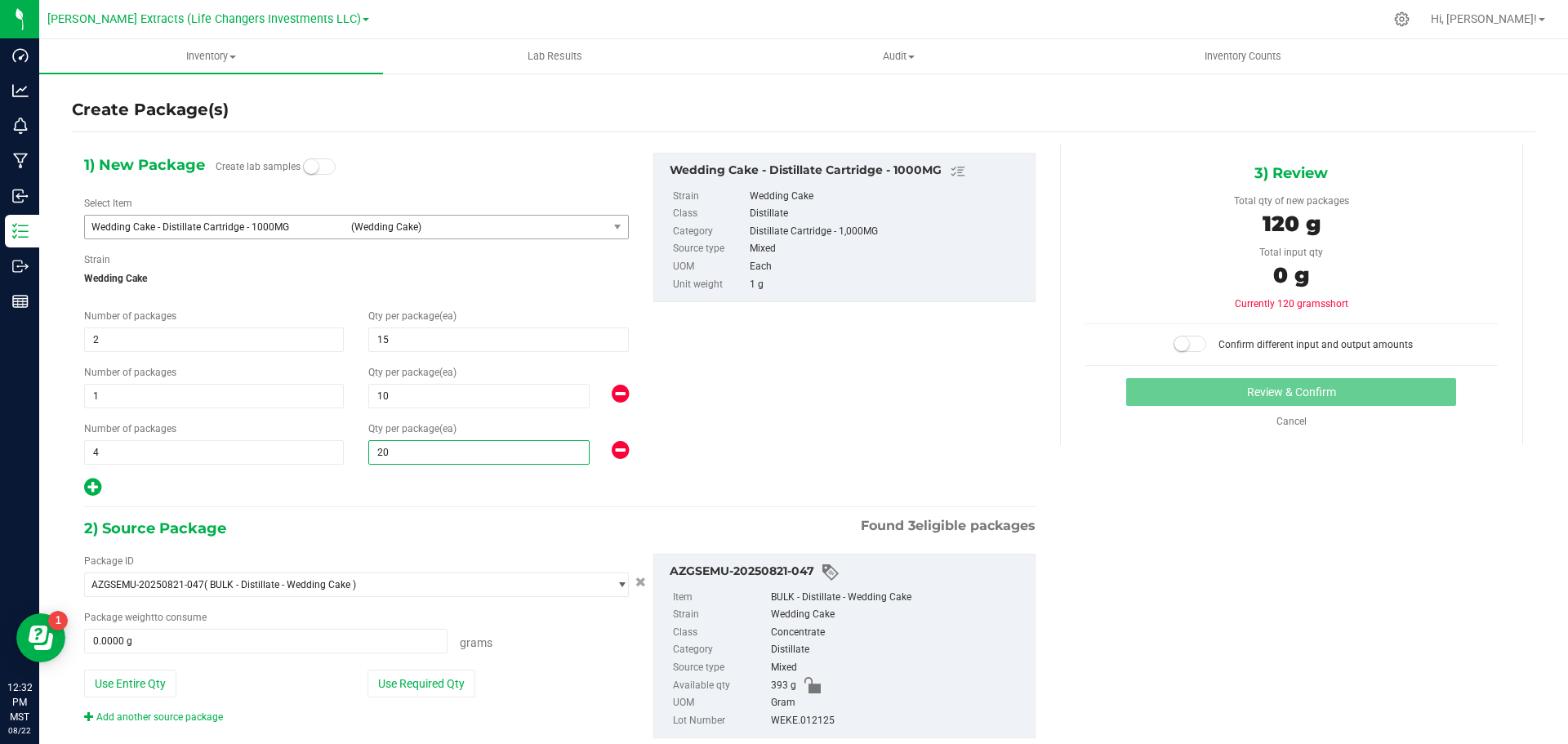
type input "20"
click at [393, 679] on button "Use Required Qty" at bounding box center [421, 684] width 108 height 28
type input "120.0000 g"
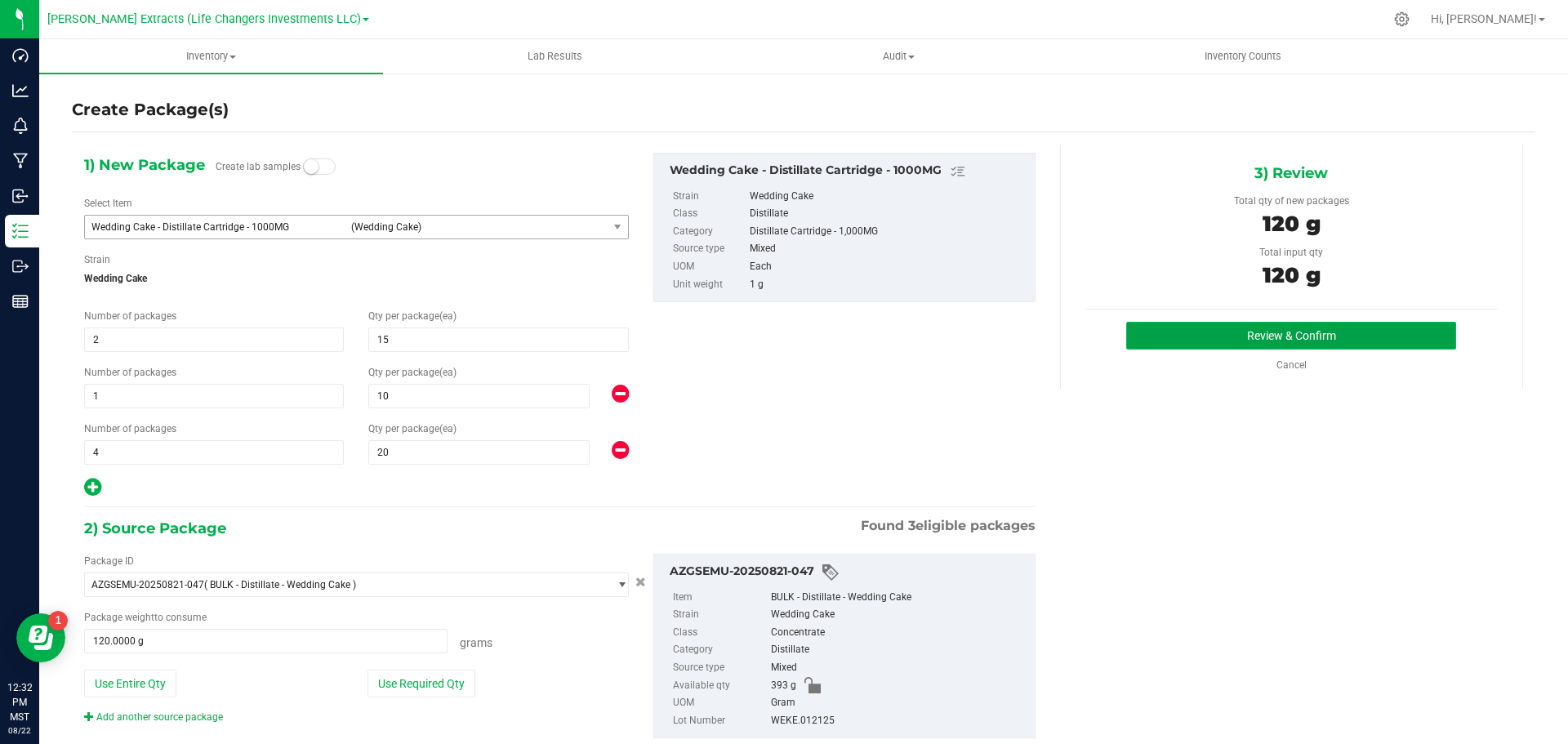
click at [1349, 336] on button "Review & Confirm" at bounding box center [1291, 336] width 330 height 28
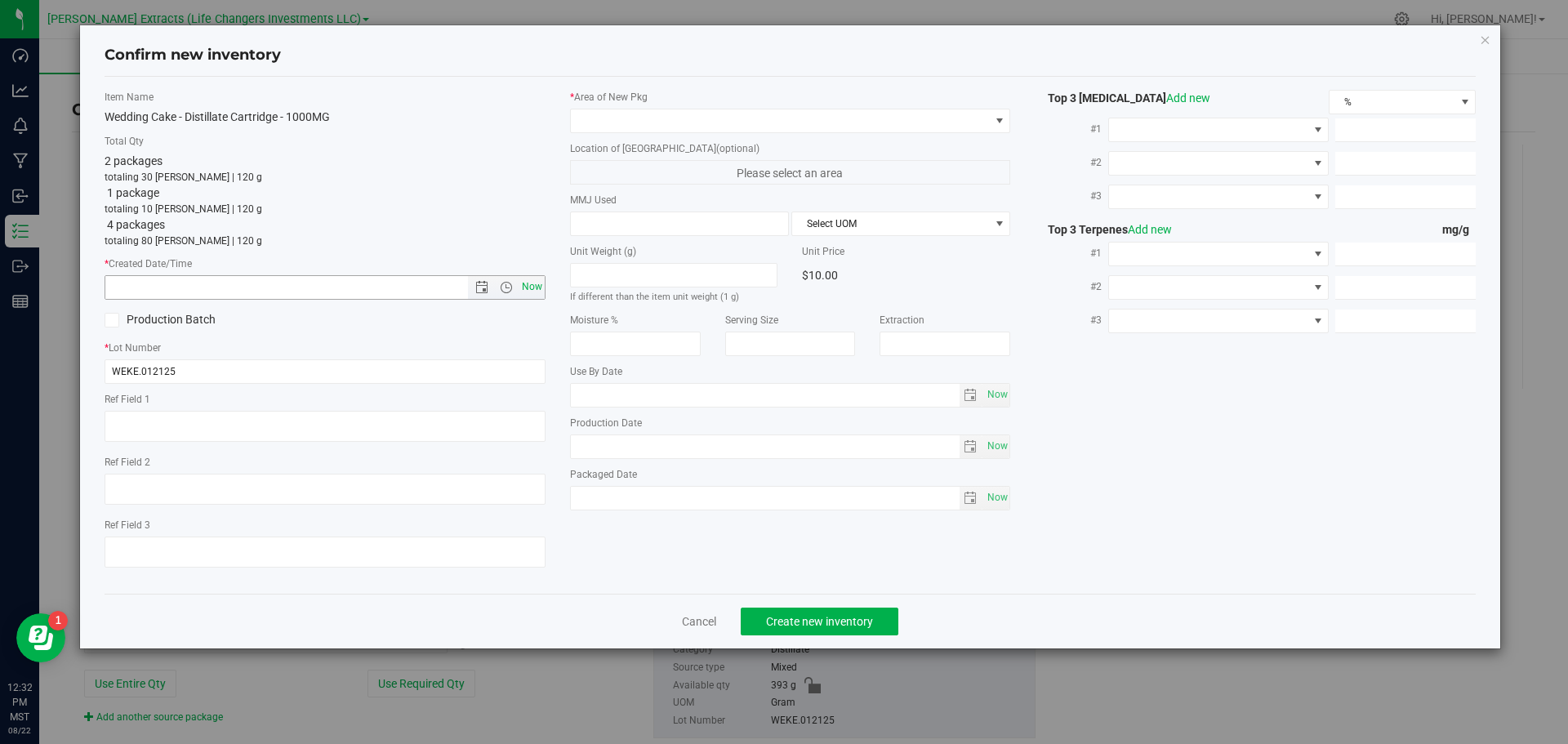
click at [527, 286] on span "Now" at bounding box center [532, 286] width 28 height 24
type input "[DATE] 12:32 PM"
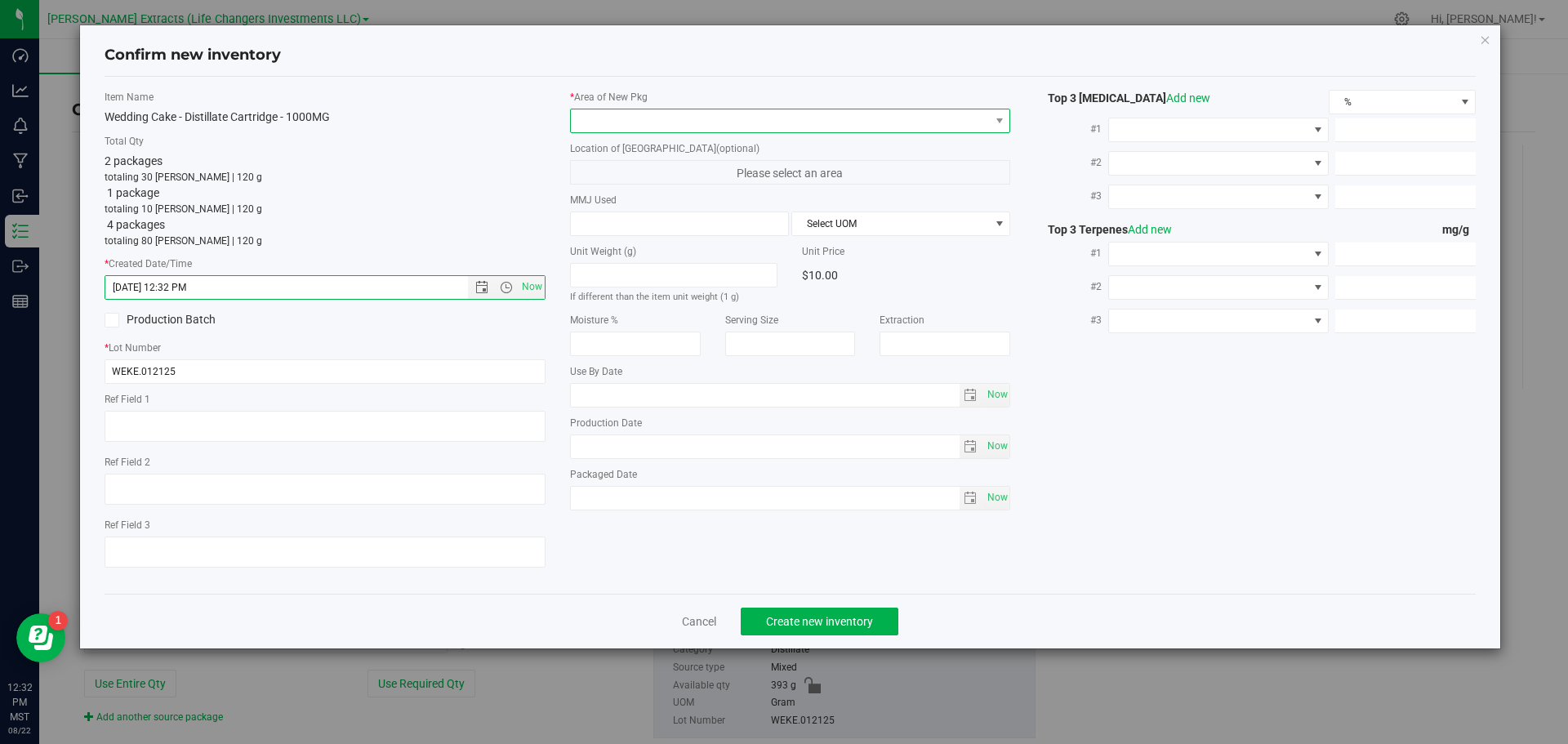
click at [624, 113] on span at bounding box center [780, 121] width 419 height 23
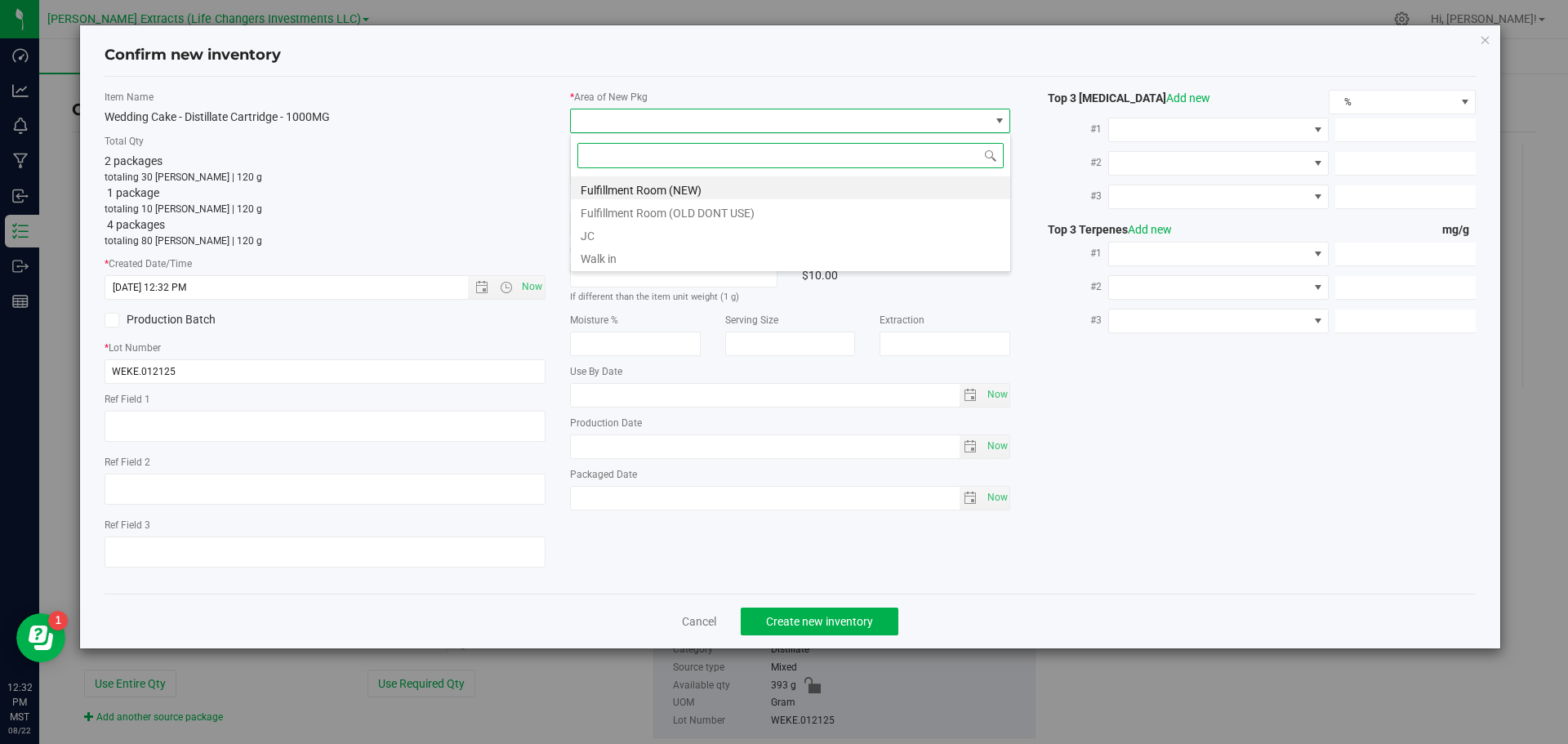
scroll to position [25, 441]
click at [601, 191] on li "Fulfillment Room (NEW)" at bounding box center [790, 188] width 439 height 23
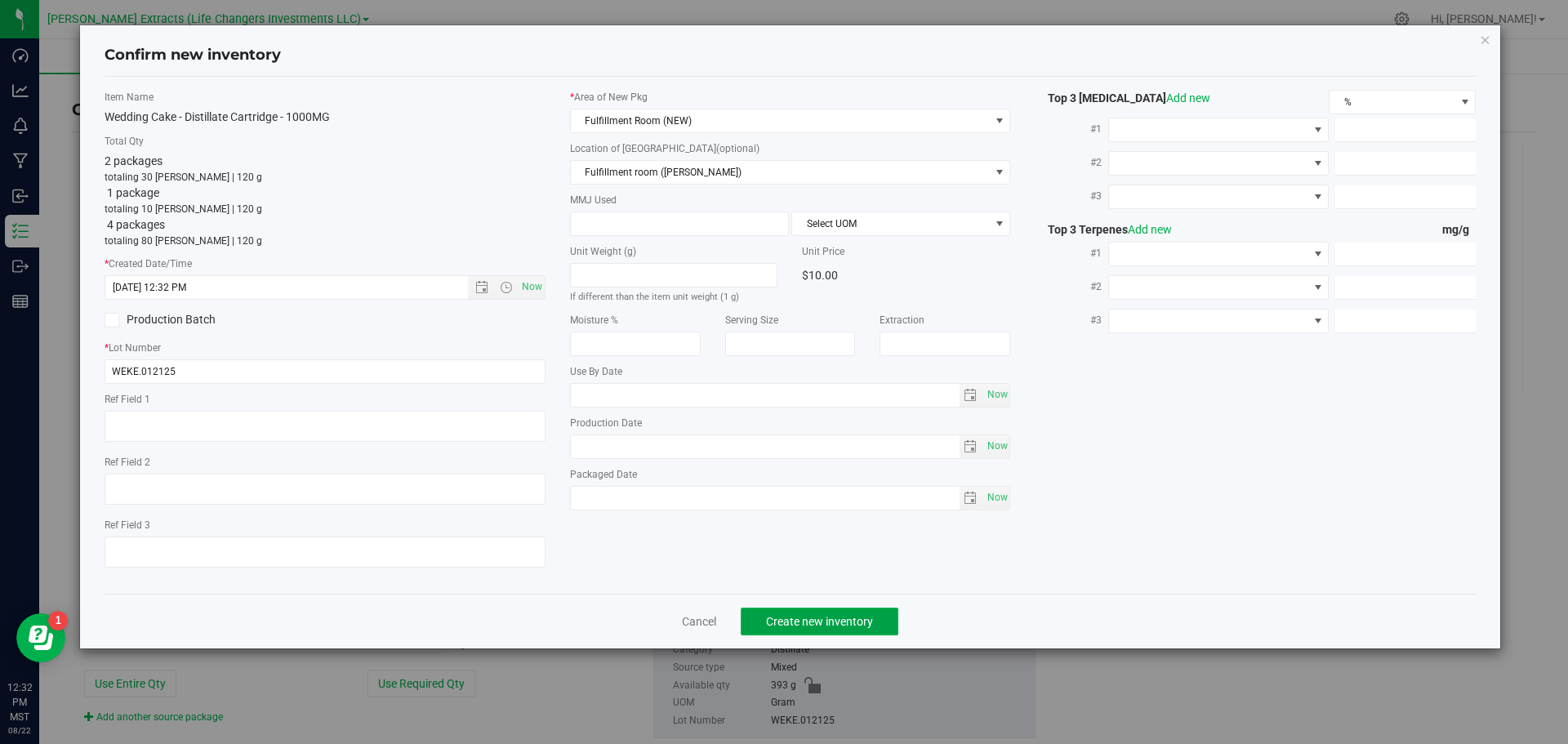
click at [761, 615] on button "Create new inventory" at bounding box center [819, 622] width 158 height 28
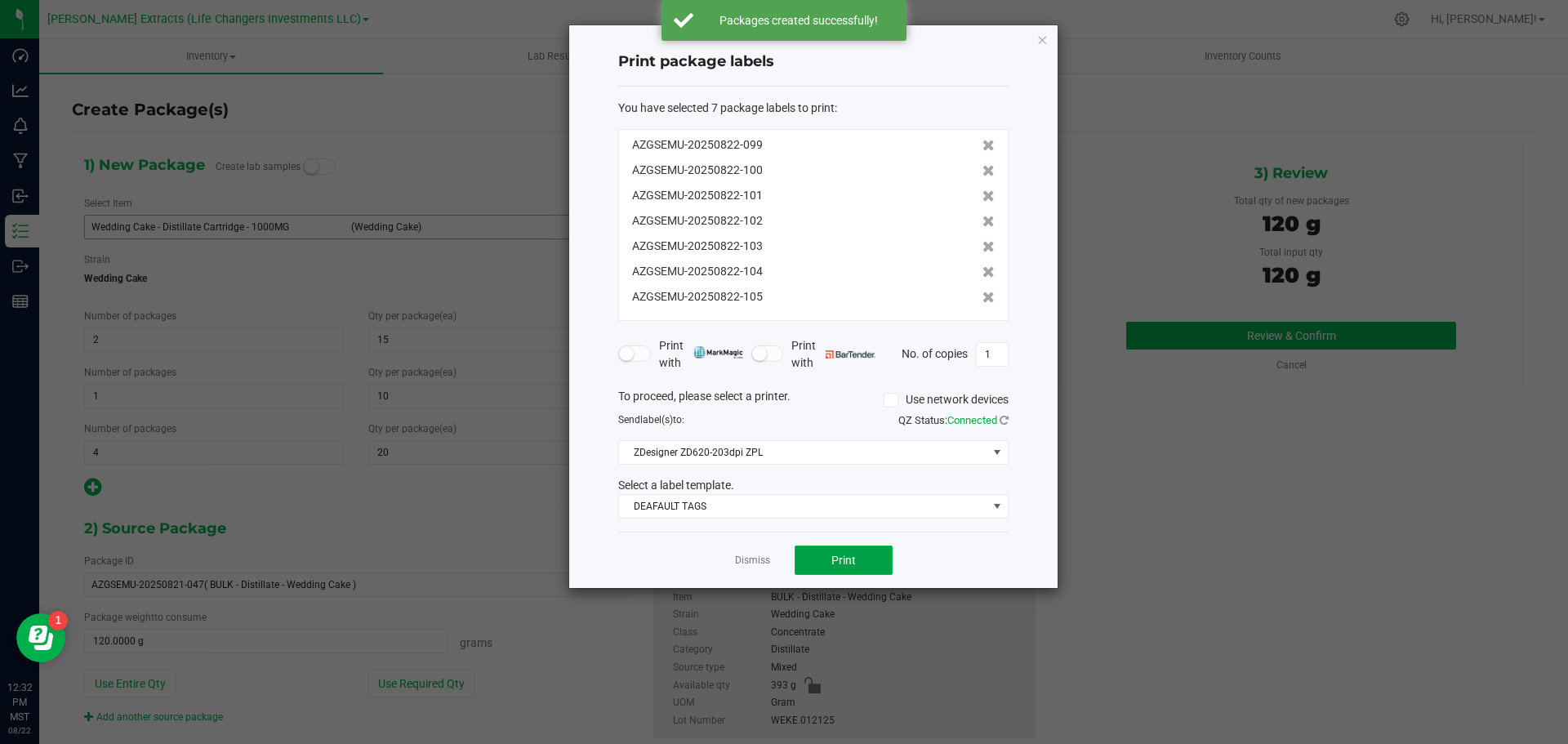
click at [822, 568] on button "Print" at bounding box center [843, 561] width 98 height 29
